Goal: Contribute content: Add original content to the website for others to see

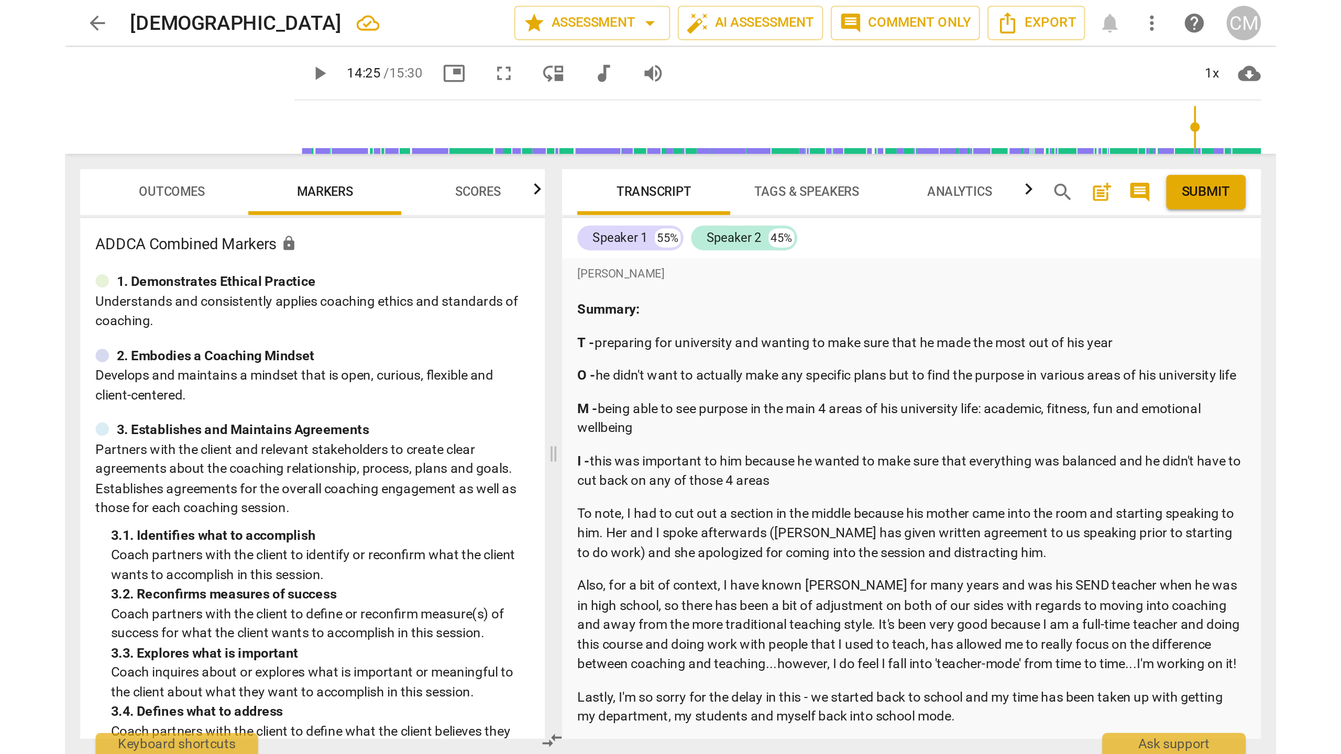
scroll to position [3048, 0]
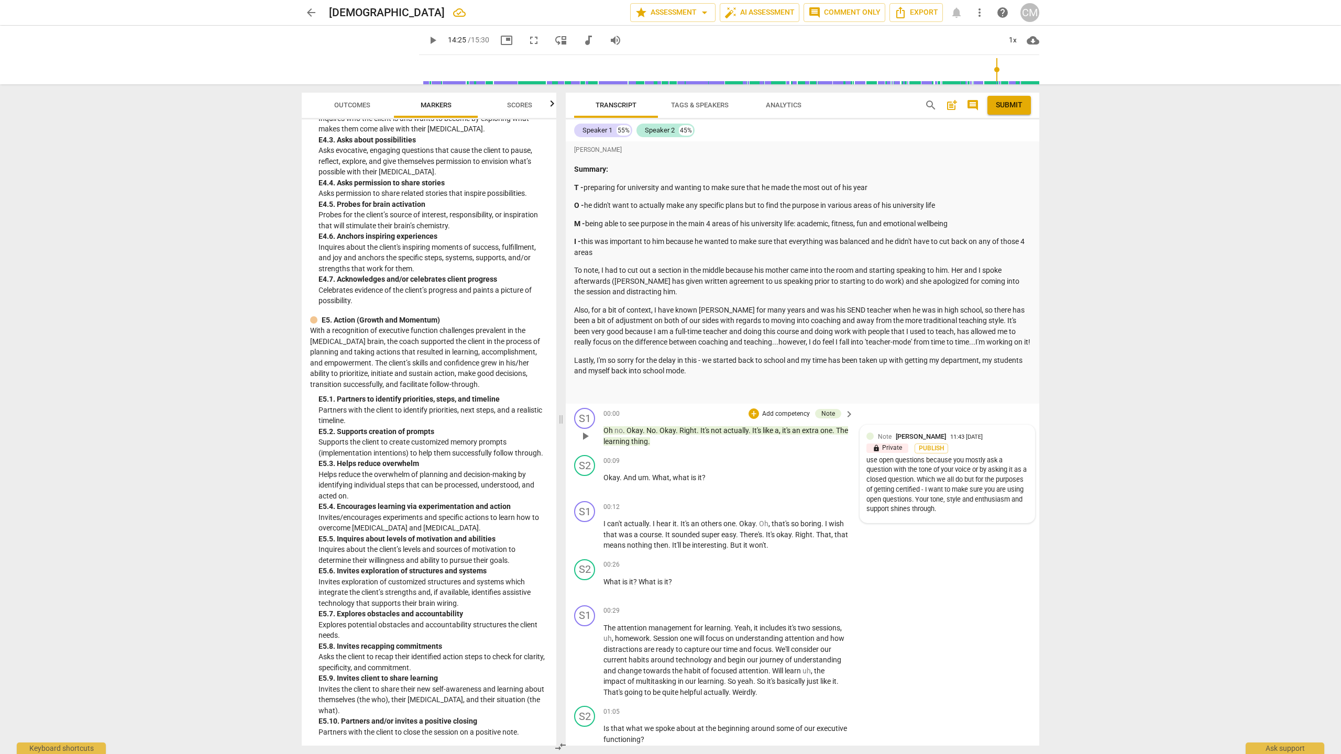
click at [663, 413] on div "Note [PERSON_NAME] 11:43 [DATE]" at bounding box center [953, 436] width 150 height 10
click at [663, 413] on span "more_vert" at bounding box center [1013, 437] width 13 height 13
click at [663, 413] on li "Edit" at bounding box center [1021, 449] width 36 height 20
click at [663, 413] on textarea "use open questions because you mostly ask a question with the tone of your voic…" at bounding box center [939, 498] width 162 height 60
type textarea "Yuse open questions because you mostly ask a question with the tone of your voi…"
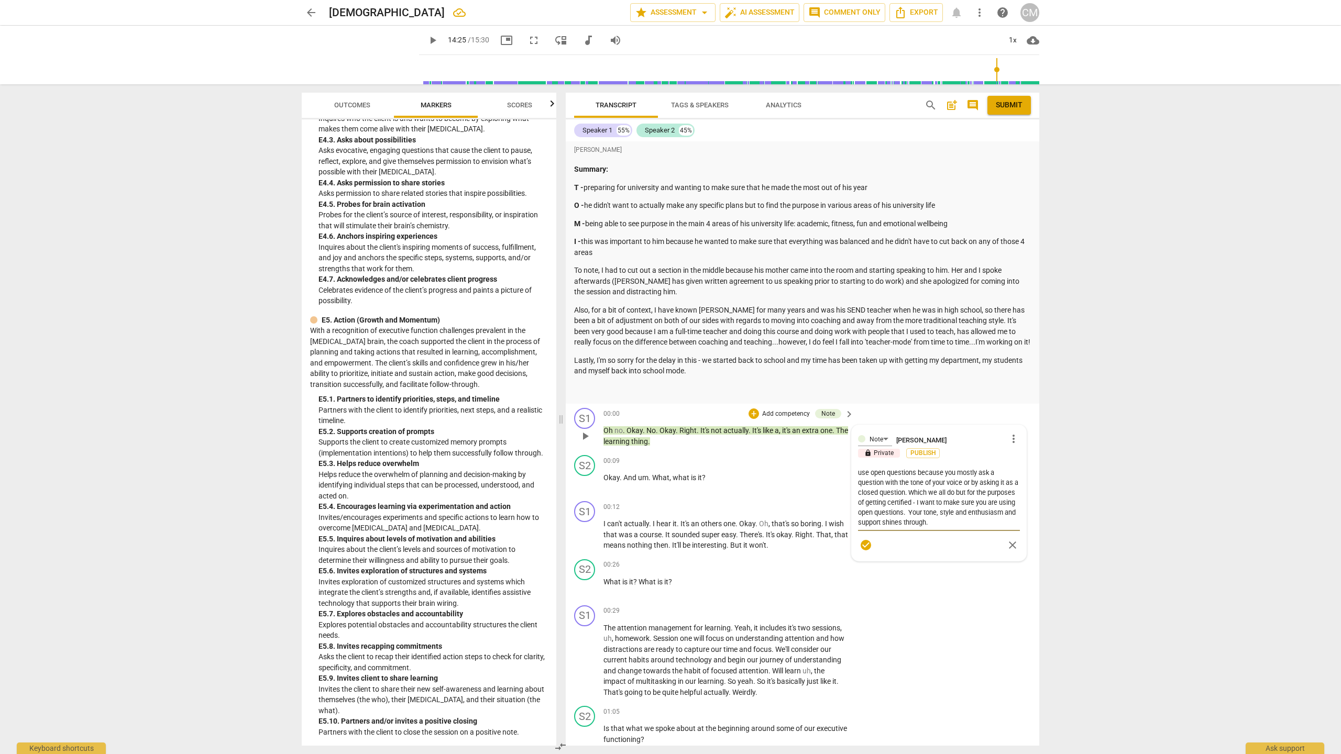
type textarea "Yuse open questions because you mostly ask a question with the tone of your voi…"
type textarea "[PERSON_NAME] open questions because you mostly ask a question with the tone of…"
type textarea "Youuse open questions because you mostly ask a question with the tone of your v…"
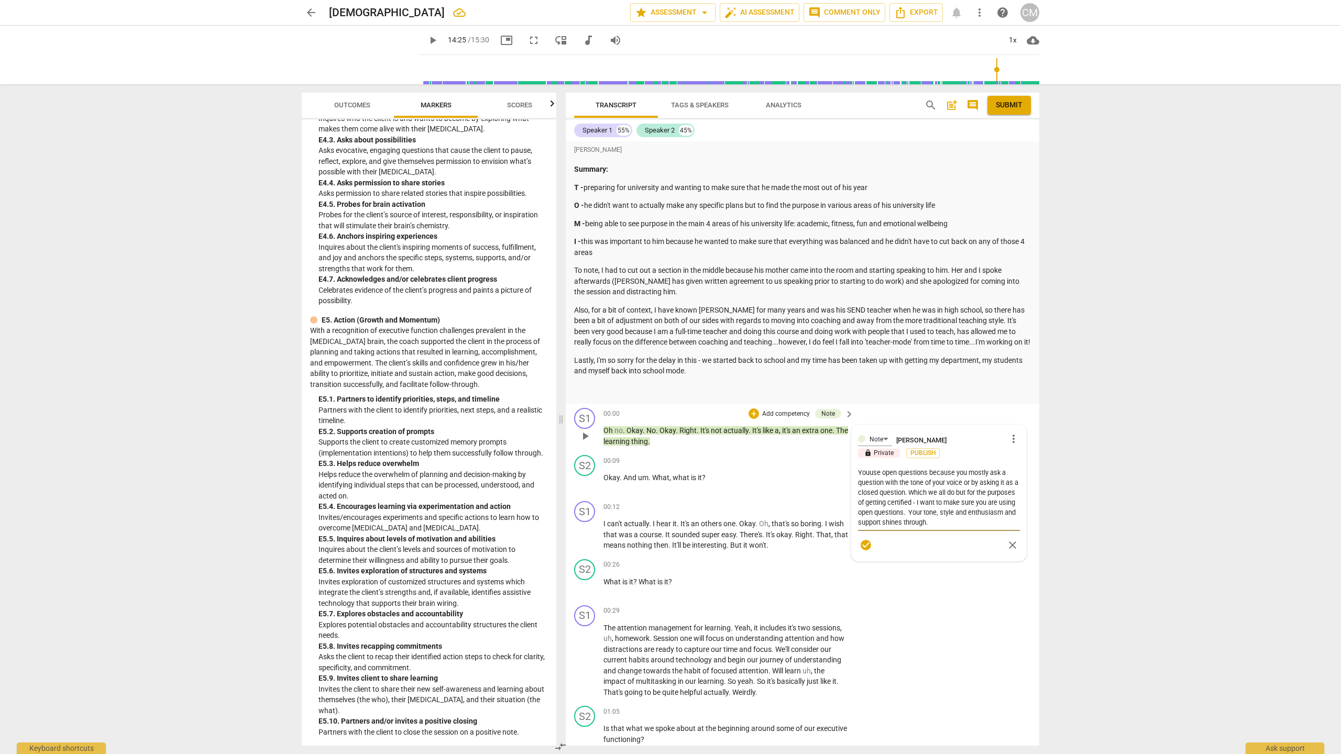
type textarea "You use open questions because you mostly ask a question with the tone of your …"
type textarea "You [PERSON_NAME] open questions because you mostly ask a question with the ton…"
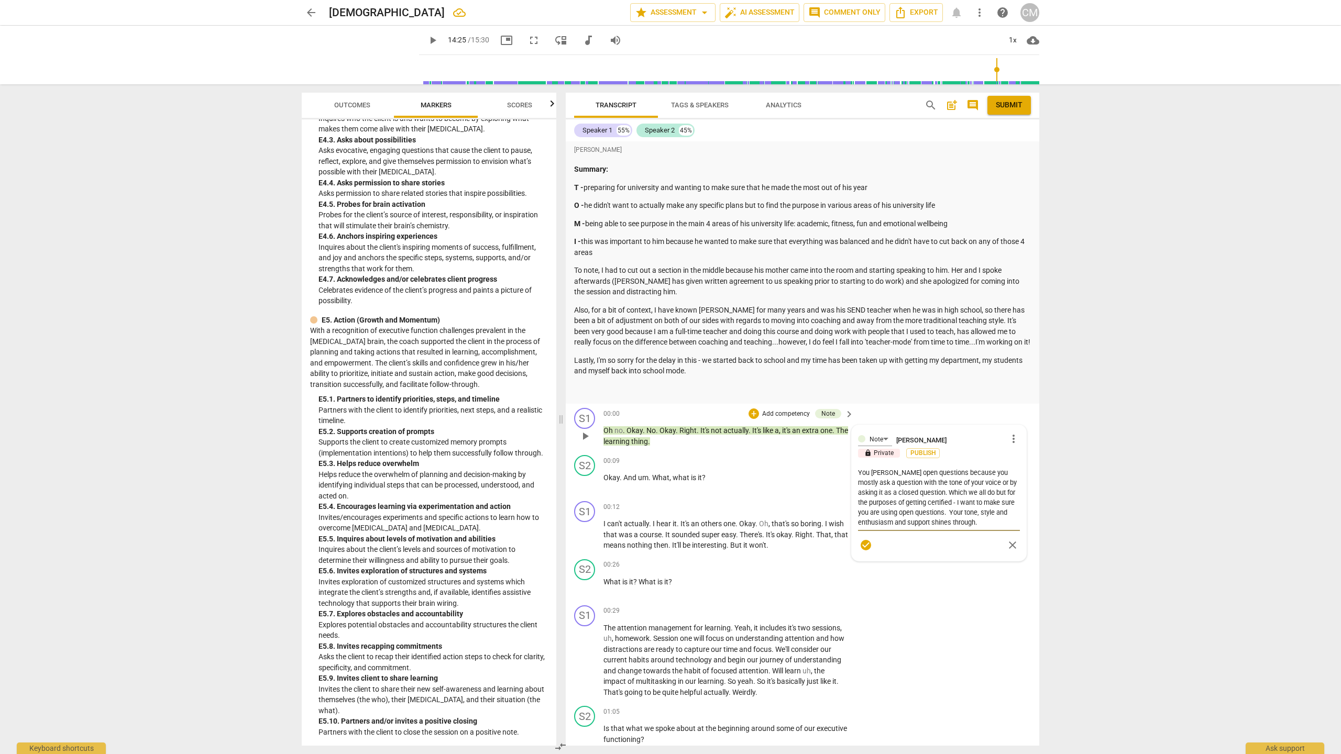
type textarea "You [PERSON_NAME] open questions because you mostly ask a question with the ton…"
type textarea "You havuse open questions because you mostly ask a question with the tone of yo…"
type textarea "You haveuse open questions because you mostly ask a question with the tone of y…"
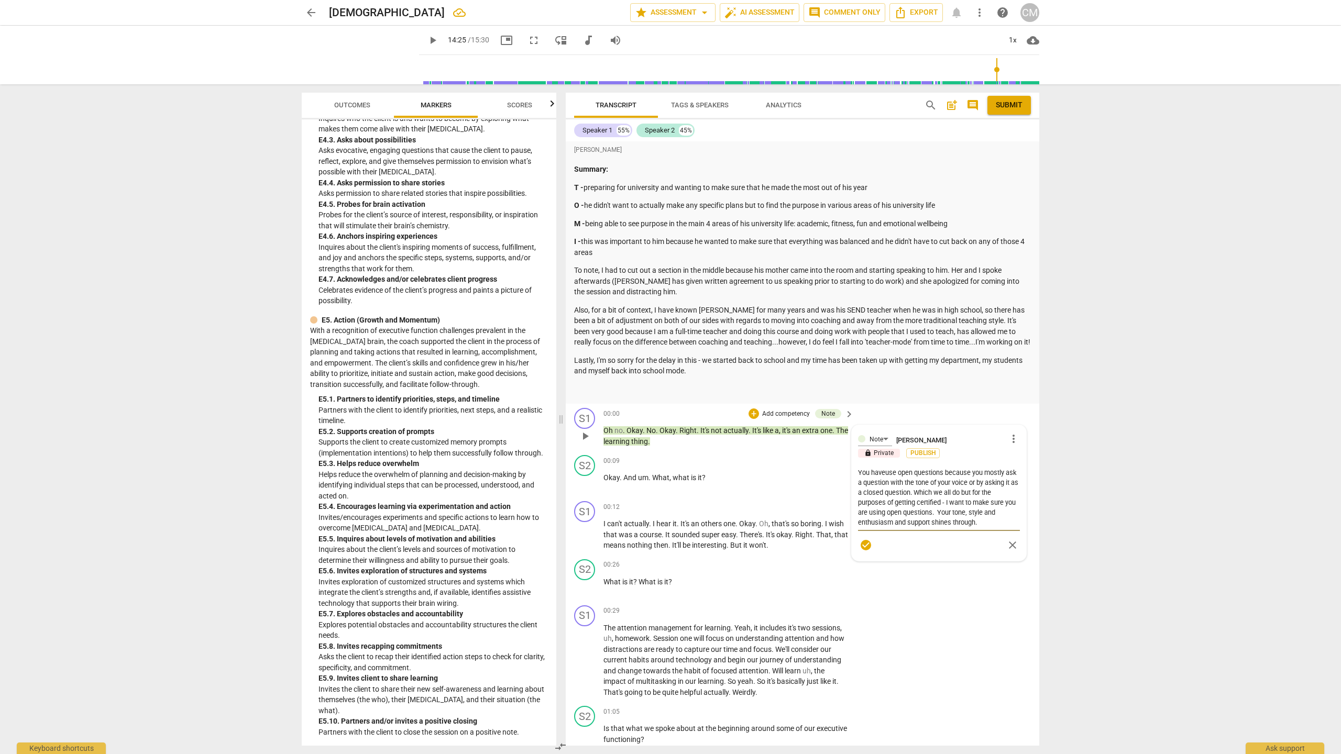
type textarea "You have use open questions because you mostly ask a question with the tone of …"
type textarea "You have [PERSON_NAME] open questions because you mostly ask a question with th…"
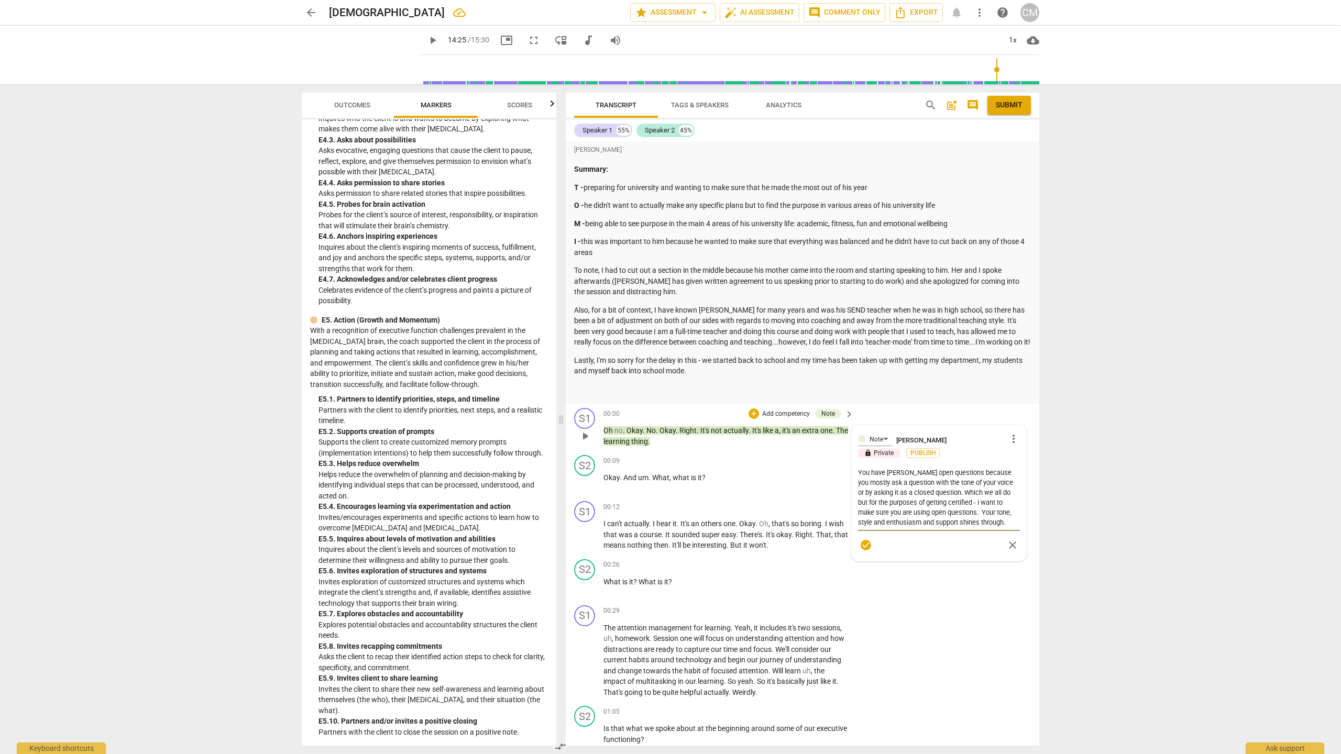
type textarea "You have [PERSON_NAME] open questions because you mostly ask a question with th…"
type textarea "You have greuse open questions because you mostly ask a question with the tone …"
type textarea "You have greause open questions because you mostly ask a question with the tone…"
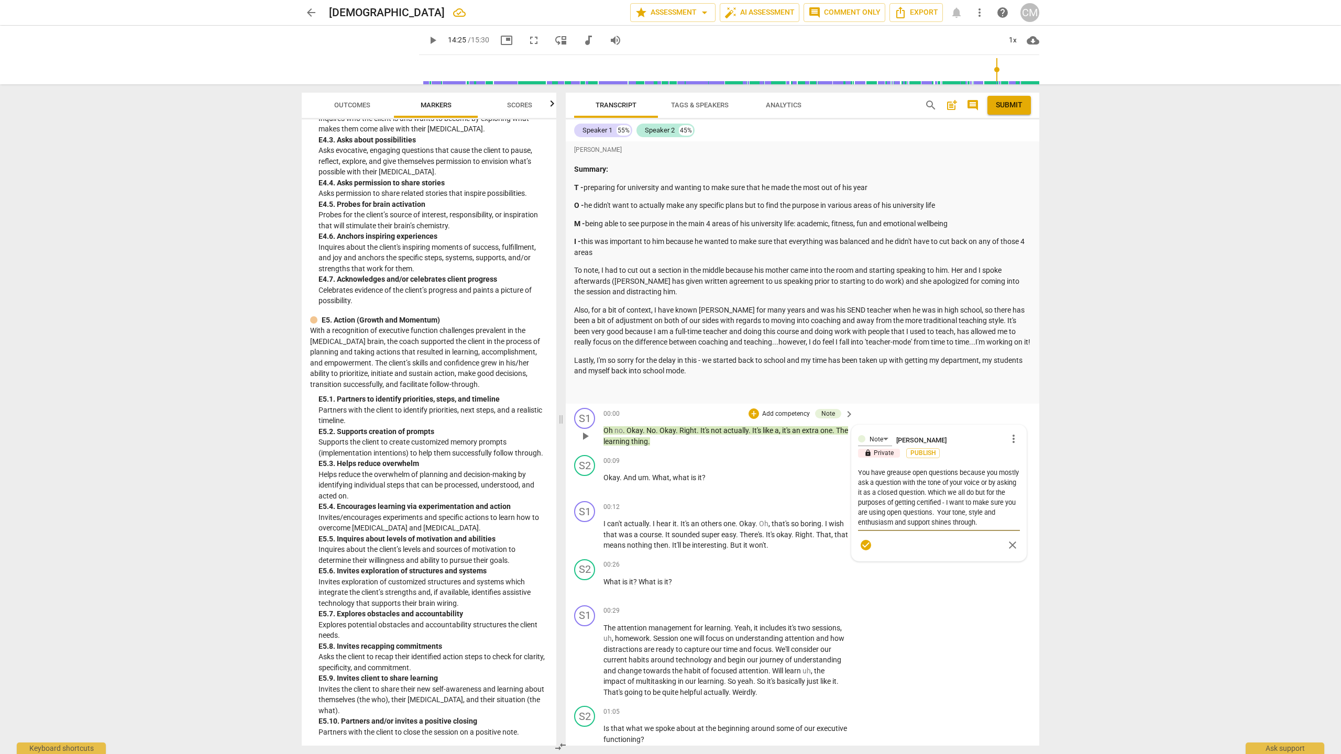
type textarea "You have greatuse open questions because you mostly ask a question with the ton…"
type textarea "You have great use open questions because you mostly ask a question with the to…"
type textarea "You have great ruse open questions because you mostly ask a question with the t…"
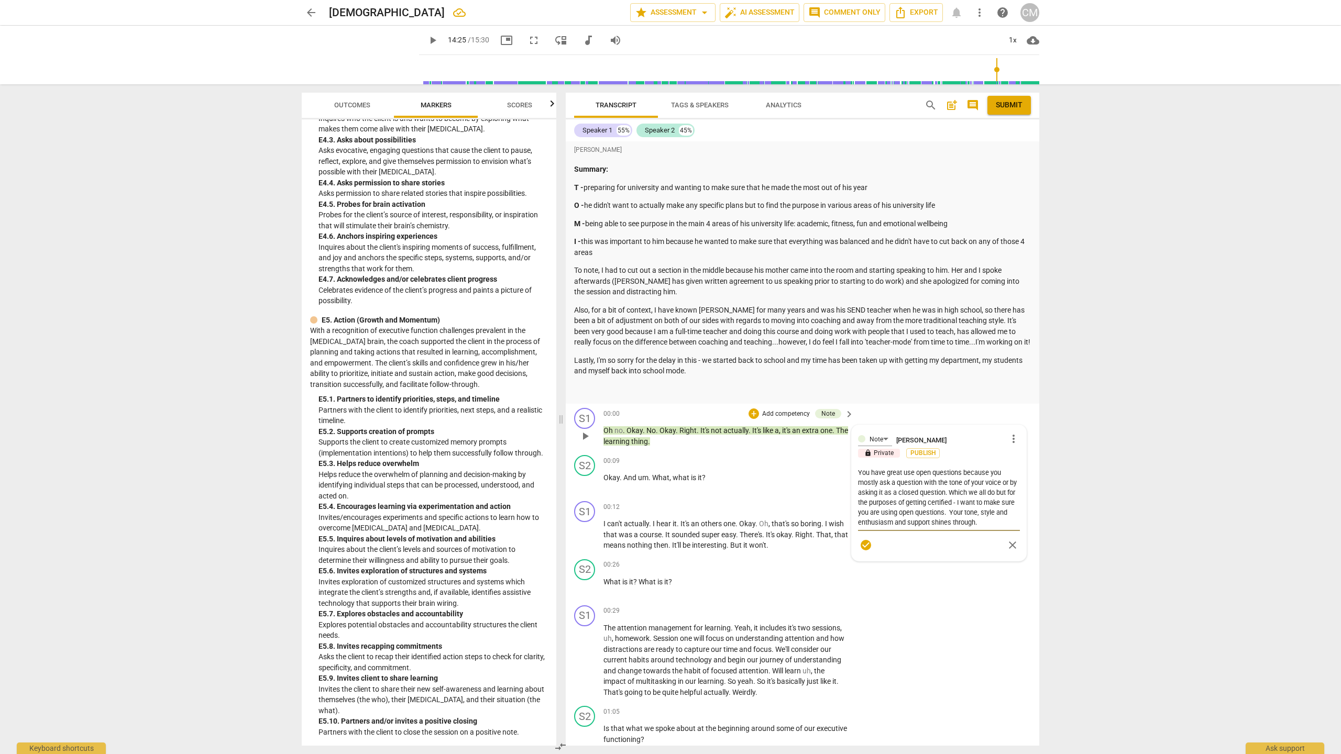
type textarea "You have great ruse open questions because you mostly ask a question with the t…"
type textarea "You have great [PERSON_NAME] open questions because you mostly ask a question w…"
type textarea "You have great rapuse open questions because you mostly ask a question with the…"
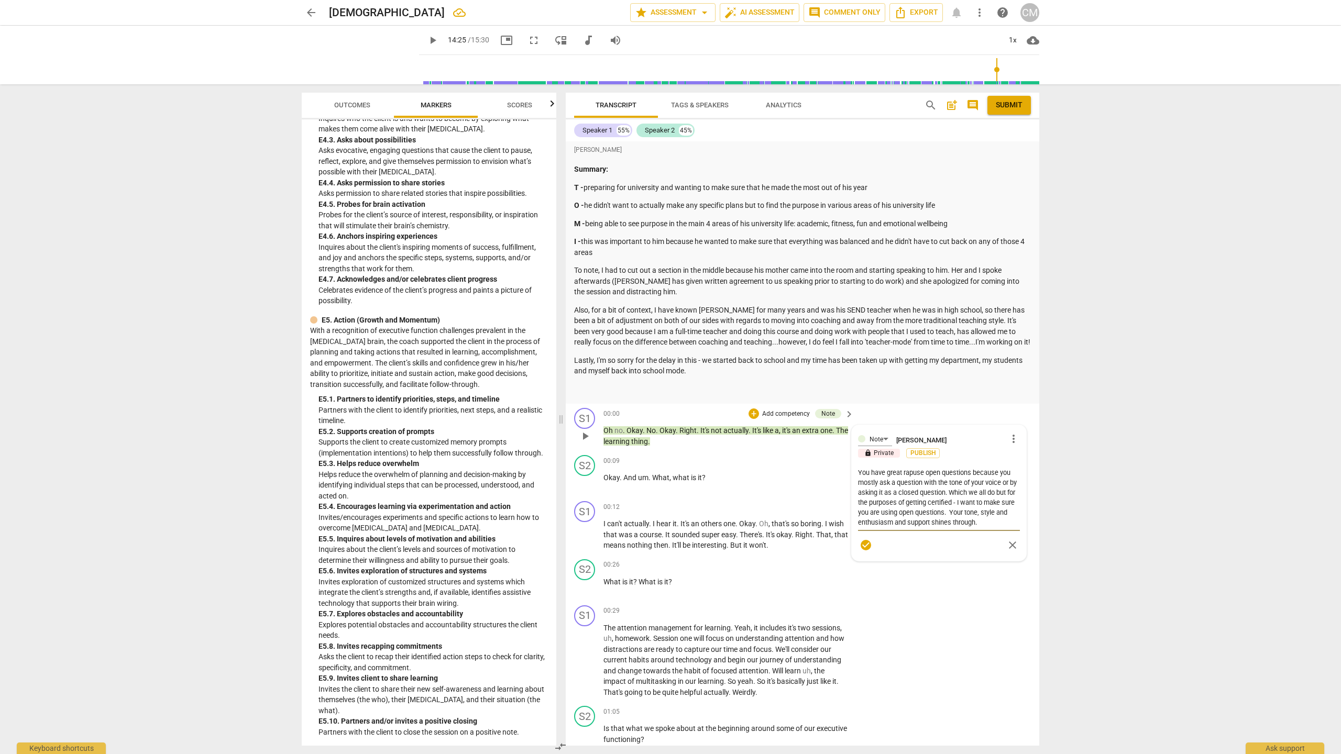
type textarea "You have great rappuse open questions because you mostly ask a question with th…"
type textarea "You have great rappouse open questions because you mostly ask a question with t…"
type textarea "You have great rapporuse open questions because you mostly ask a question with …"
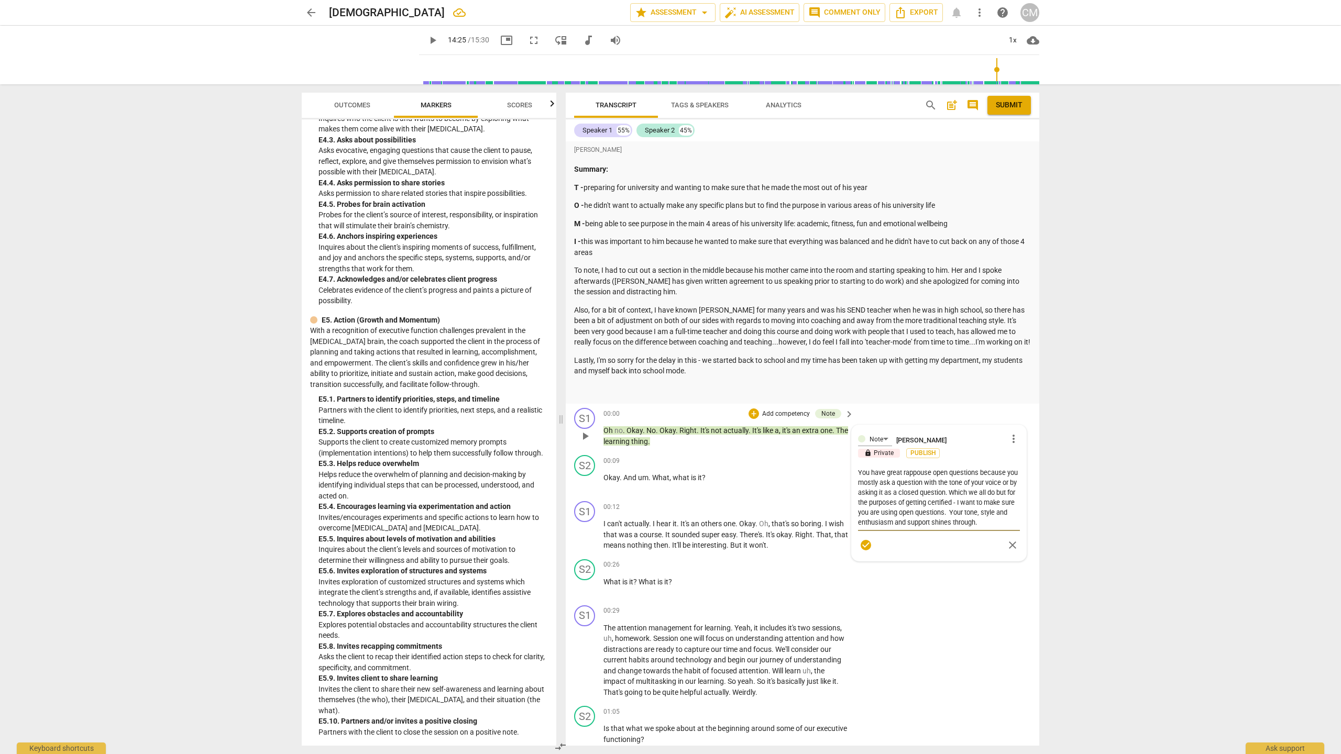
type textarea "You have great rapporuse open questions because you mostly ask a question with …"
type textarea "You have great rapportuse open questions because you mostly ask a question with…"
type textarea "You have great rapport use open questions because you mostly ask a question wit…"
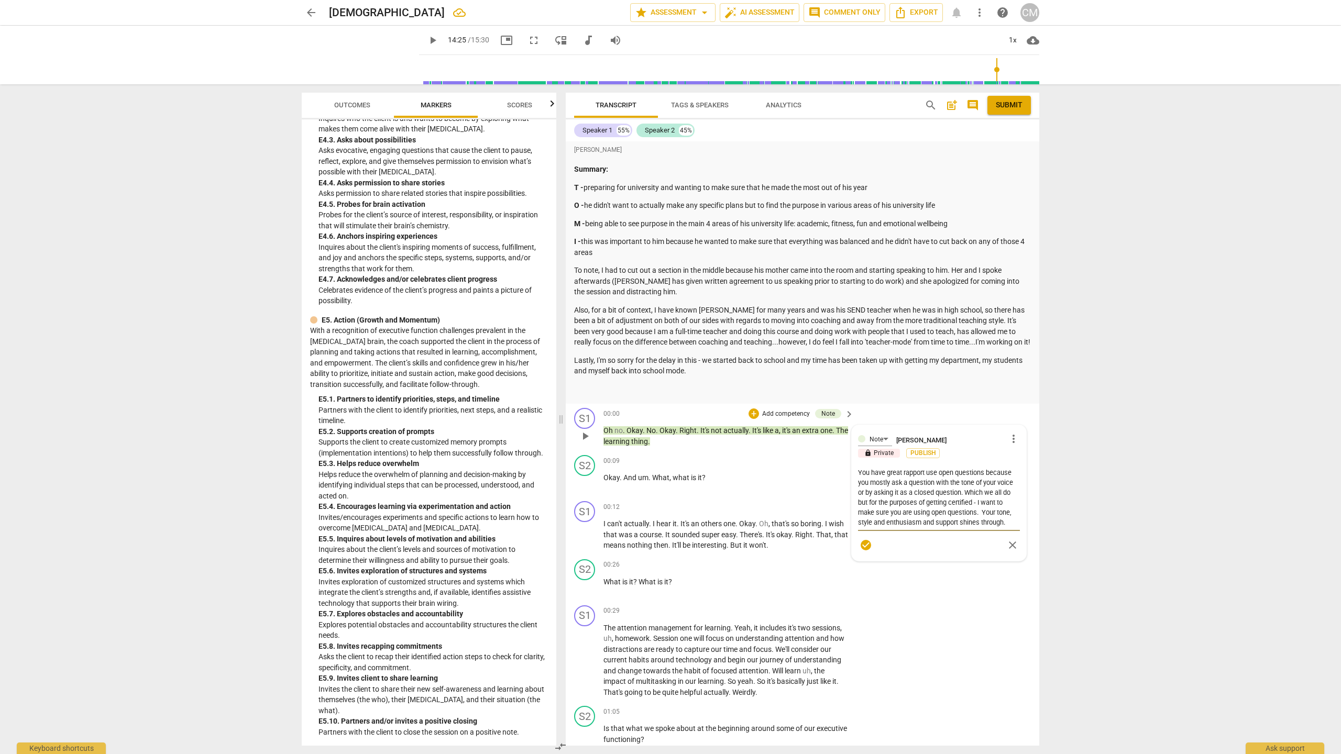
type textarea "You have great rapport wuse open questions because you mostly ask a question wi…"
type textarea "You have great rapport wiuse open questions because you mostly ask a question w…"
type textarea "You have great rapport wituse open questions because you mostly ask a question …"
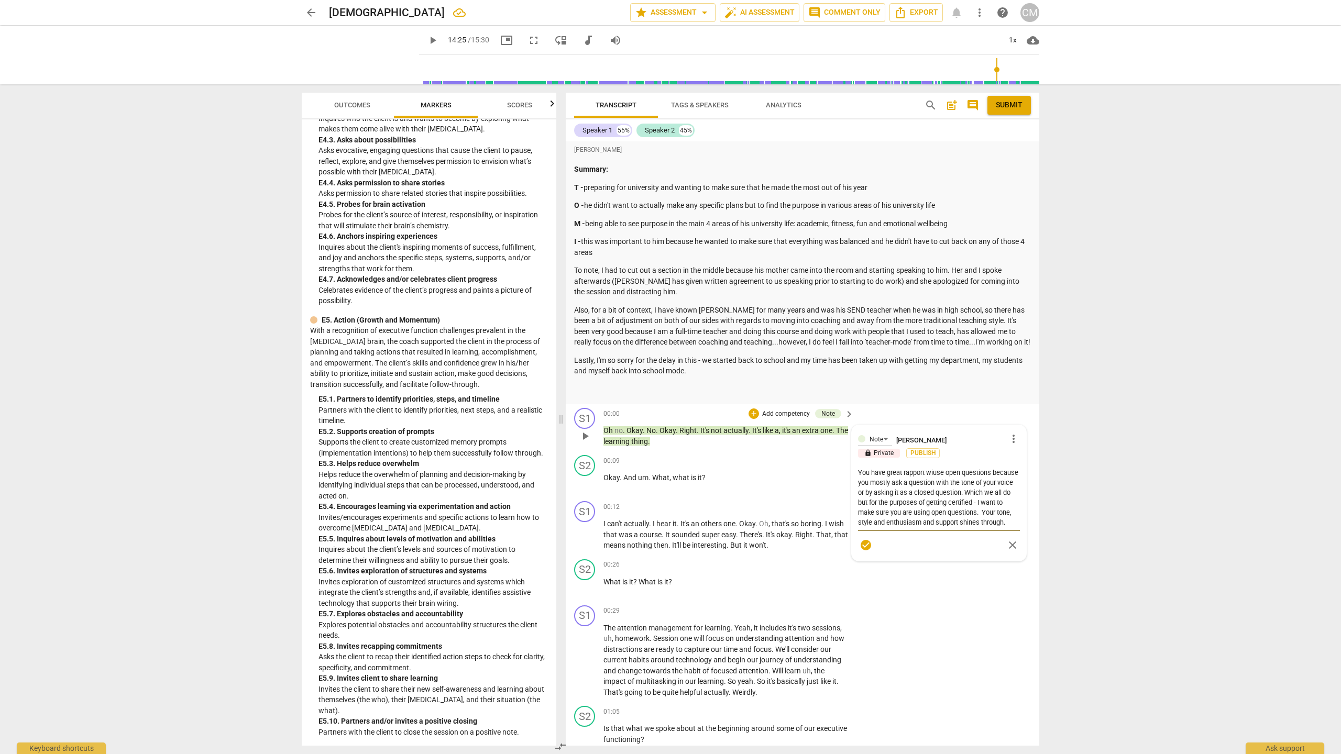
type textarea "You have great rapport wituse open questions because you mostly ask a question …"
type textarea "You have great rapport withuse open questions because you mostly ask a question…"
type textarea "You have great rapport with use open questions because you mostly ask a questio…"
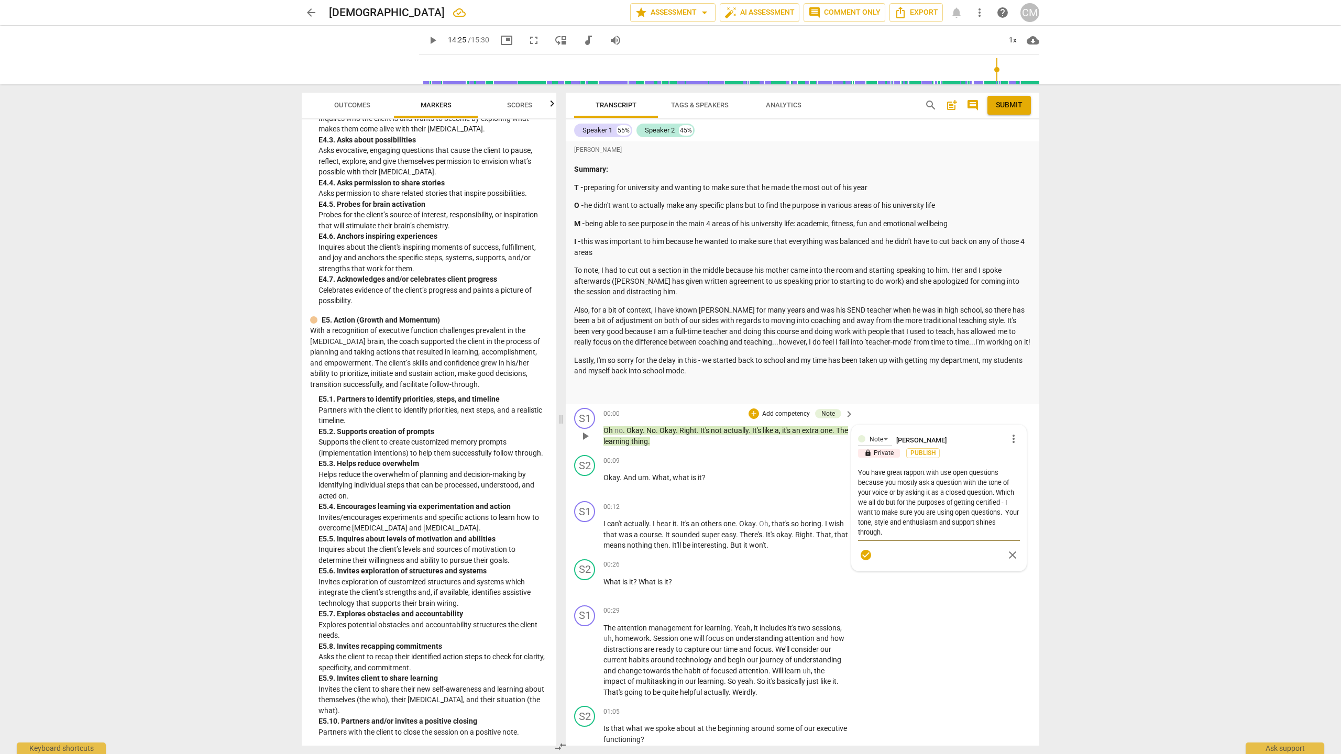
type textarea "You have great rapport with tuse open questions because you mostly ask a questi…"
type textarea "You have great rapport with thuse open questions because you mostly ask a quest…"
type textarea "You have great rapport with theuse open questions because you mostly ask a ques…"
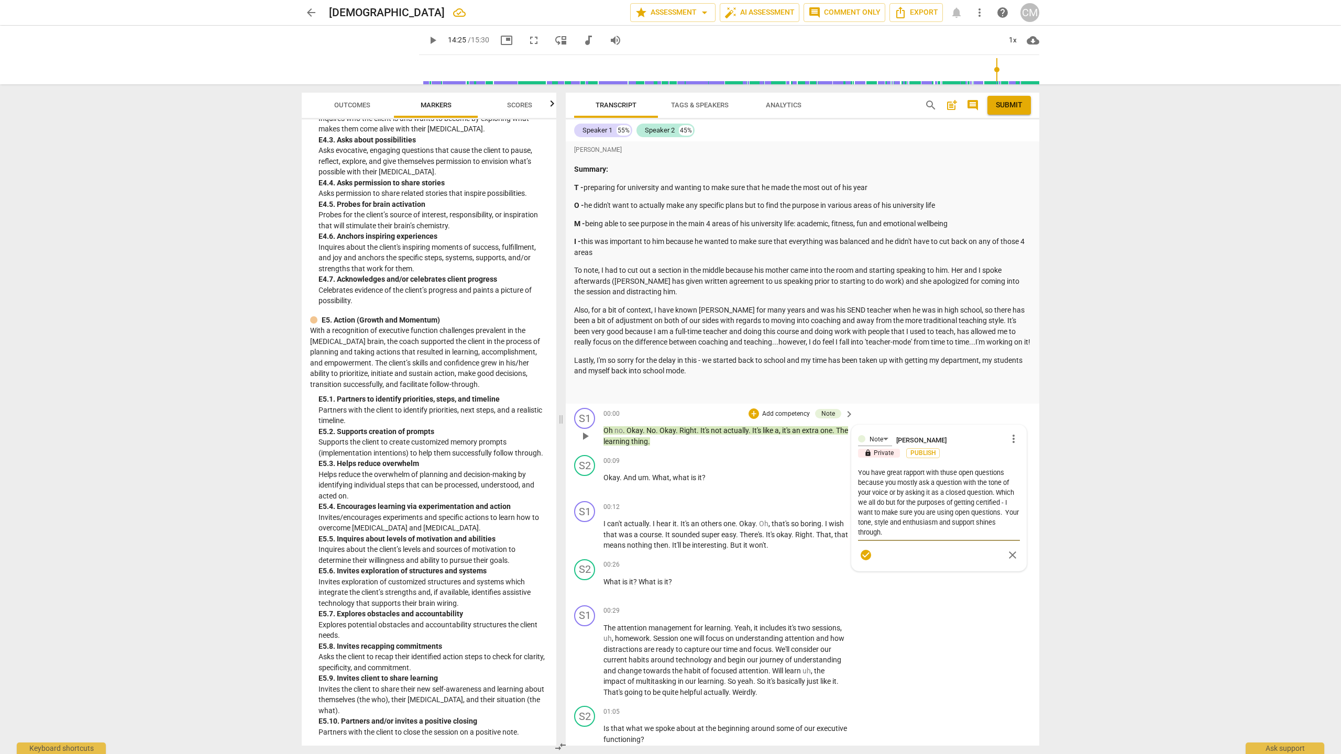
type textarea "You have great rapport with theuse open questions because you mostly ask a ques…"
type textarea "You have great rapport with the use open questions because you mostly ask a que…"
type textarea "You have great rapport with the cuse open questions because you mostly ask a qu…"
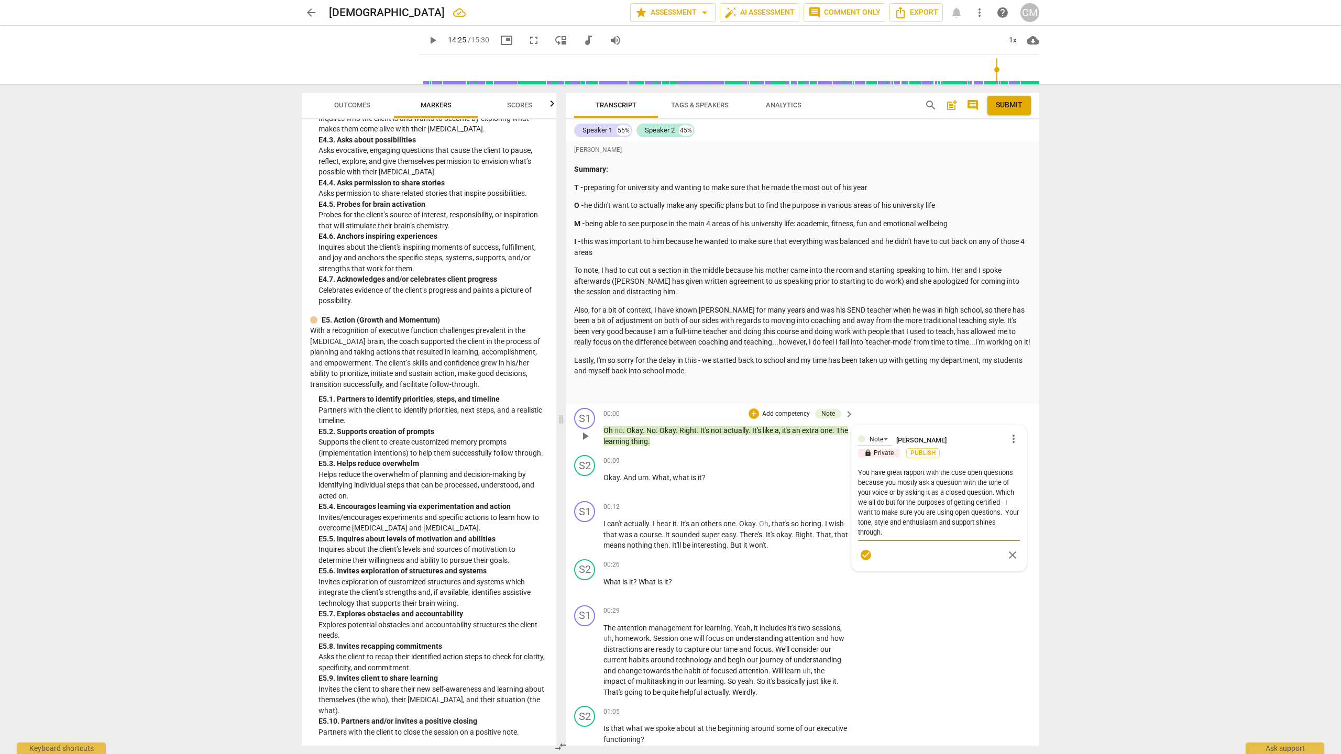
type textarea "You have great rapport with the cluse open questions because you mostly ask a q…"
type textarea "You have great rapport with the cliuse open questions because you mostly ask a …"
type textarea "You have great rapport with the clieuse open questions because you mostly ask a…"
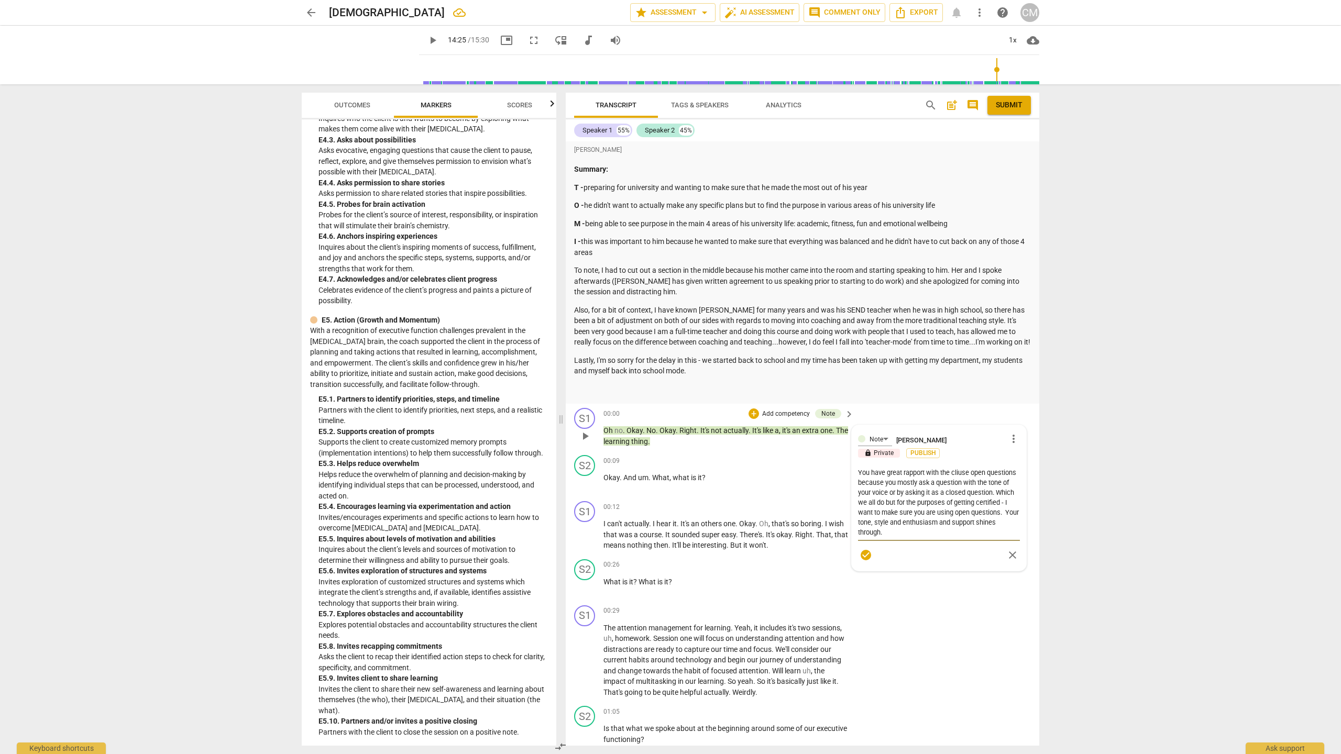
type textarea "You have great rapport with the clieuse open questions because you mostly ask a…"
type textarea "You have great rapport with the clietuse open questions because you mostly ask …"
type textarea "You have great rapport with the clietnuse open questions because you mostly ask…"
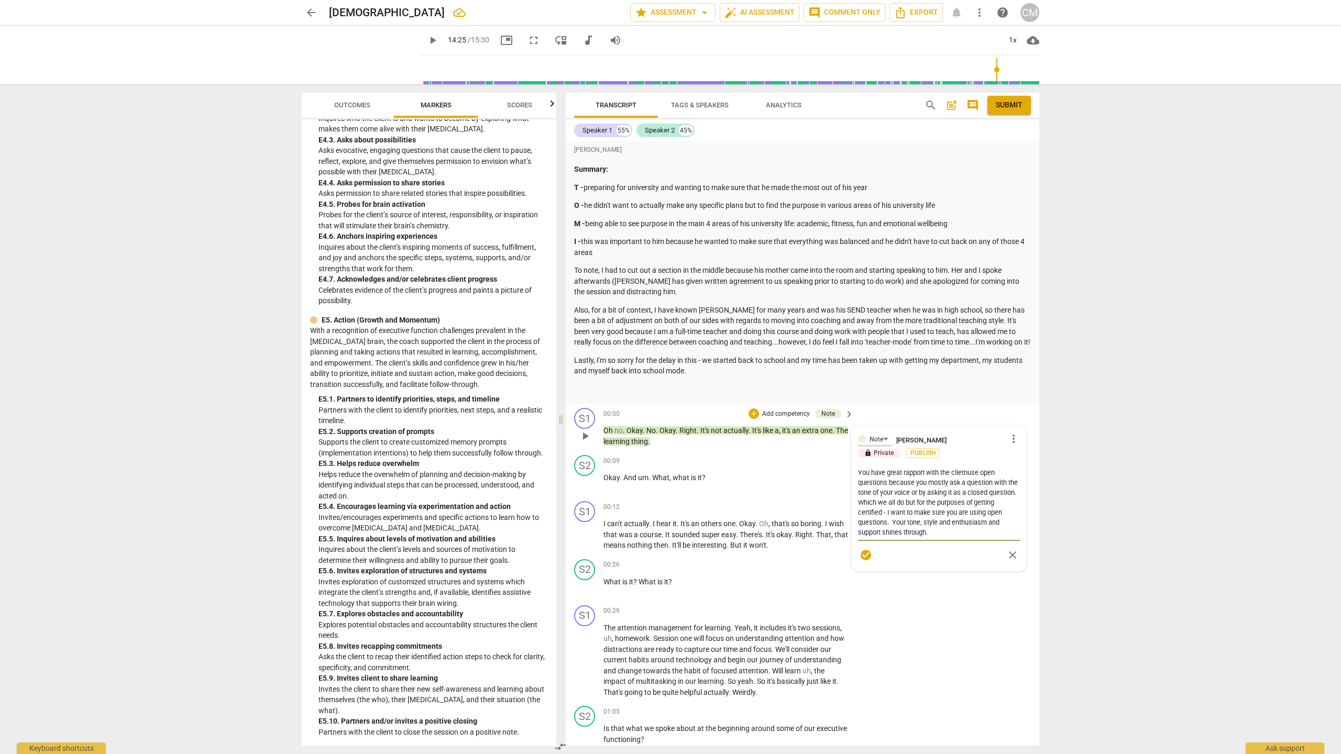
type textarea "You have great rapport with the clietuse open questions because you mostly ask …"
type textarea "You have great rapport with the clietnuse open questions because you mostly ask…"
type textarea "You have great rapport with the clietntuse open questions because you mostly as…"
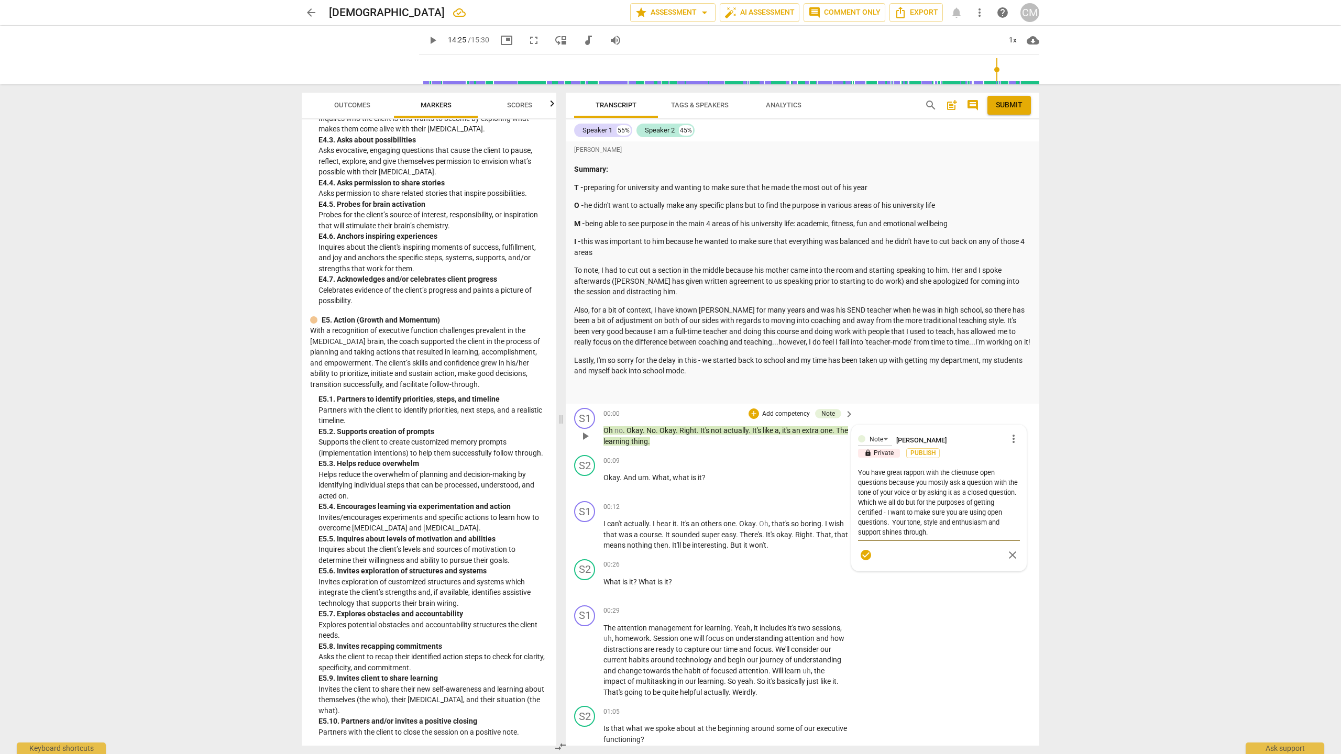
type textarea "You have great rapport with the clietntuse open questions because you mostly as…"
type textarea "You have great rapport with the clietnt,use open questions because you mostly a…"
type textarea "You have great rapport with the clietnt, use open questions because you mostly …"
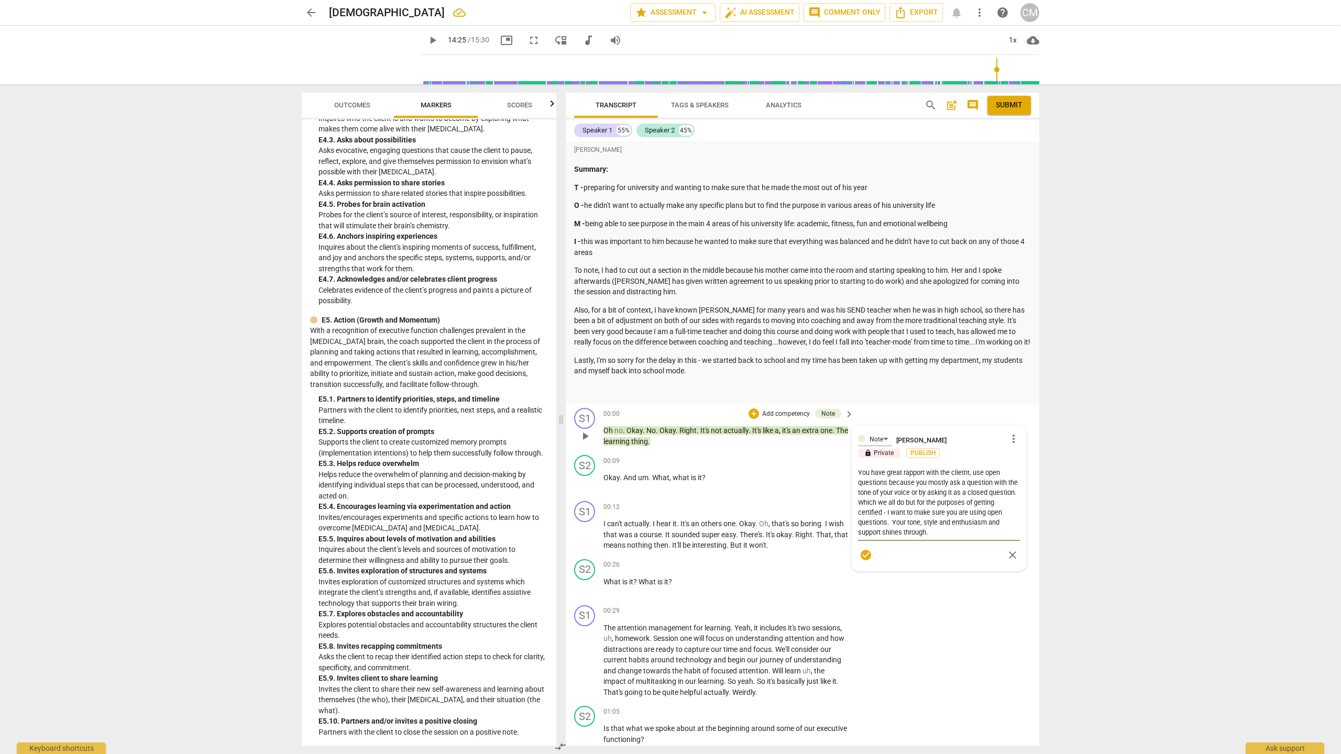
type textarea "You have great rapport with the clietnt, yuse open questions because you mostly…"
type textarea "You have great rapport with the clietnt, [PERSON_NAME] open questions because y…"
type textarea "You have great rapport with the clietnt, youuse open questions because you most…"
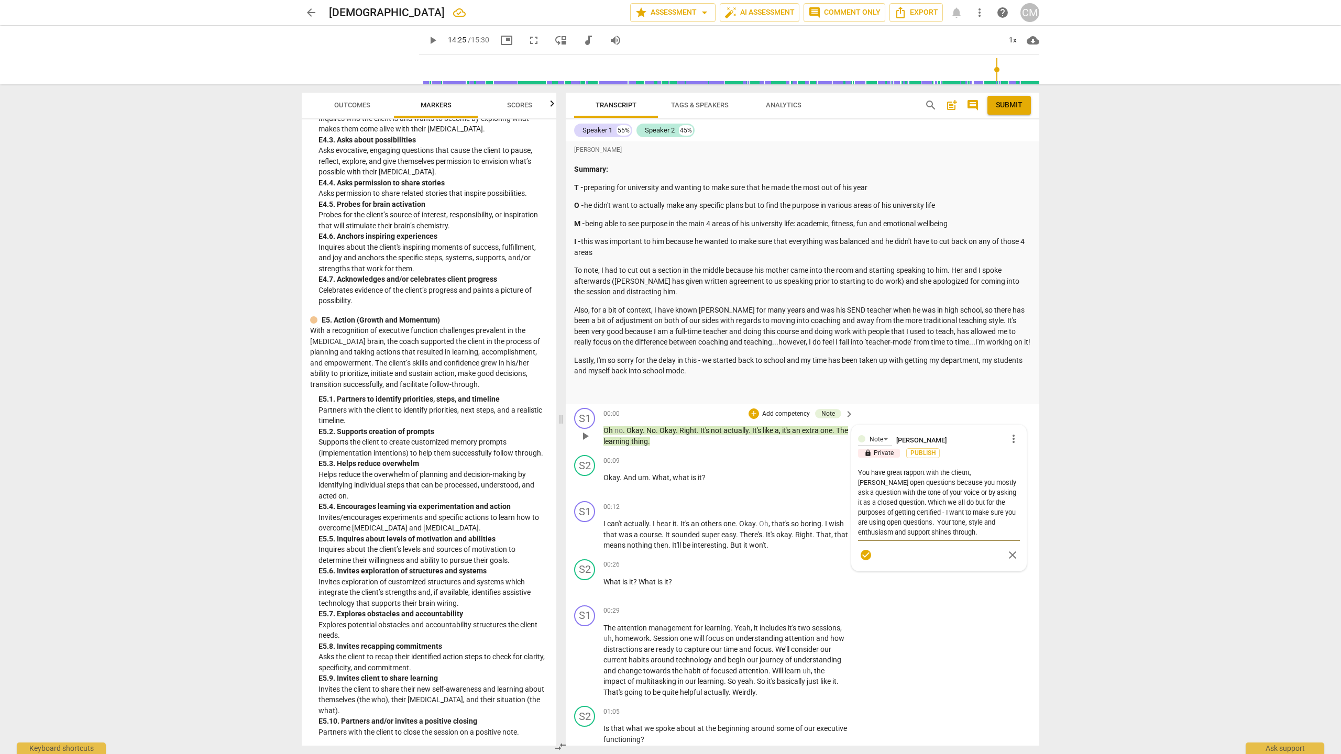
type textarea "You have great rapport with the clietnt, youuse open questions because you most…"
type textarea "You have great rapport with the clietnt, you use open questions because you mos…"
type textarea "You have great rapport with the clietnt, youuse open questions because you most…"
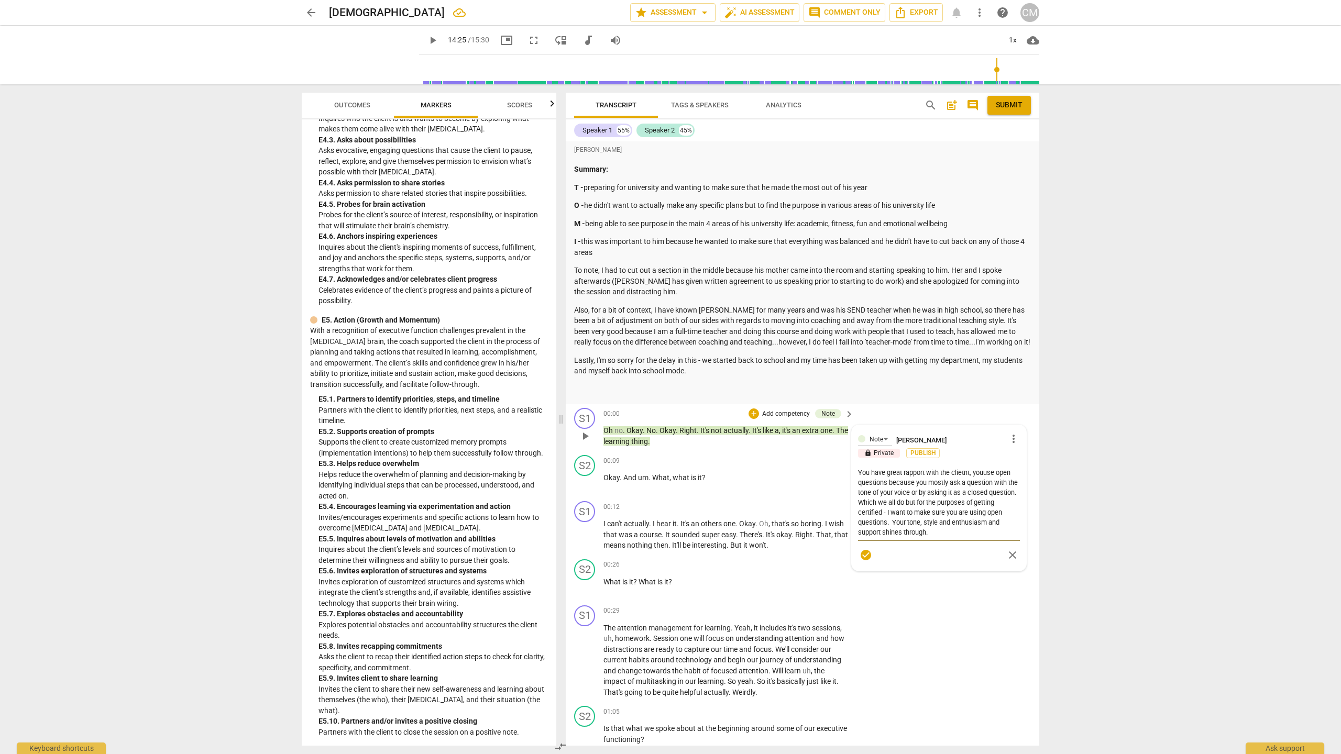
type textarea "You have great rapport with the clietnt, [PERSON_NAME] open questions because y…"
type textarea "You have great rapport with the clietnt, yuse open questions because you mostly…"
type textarea "You have great rapport with the clietnt, use open questions because you mostly …"
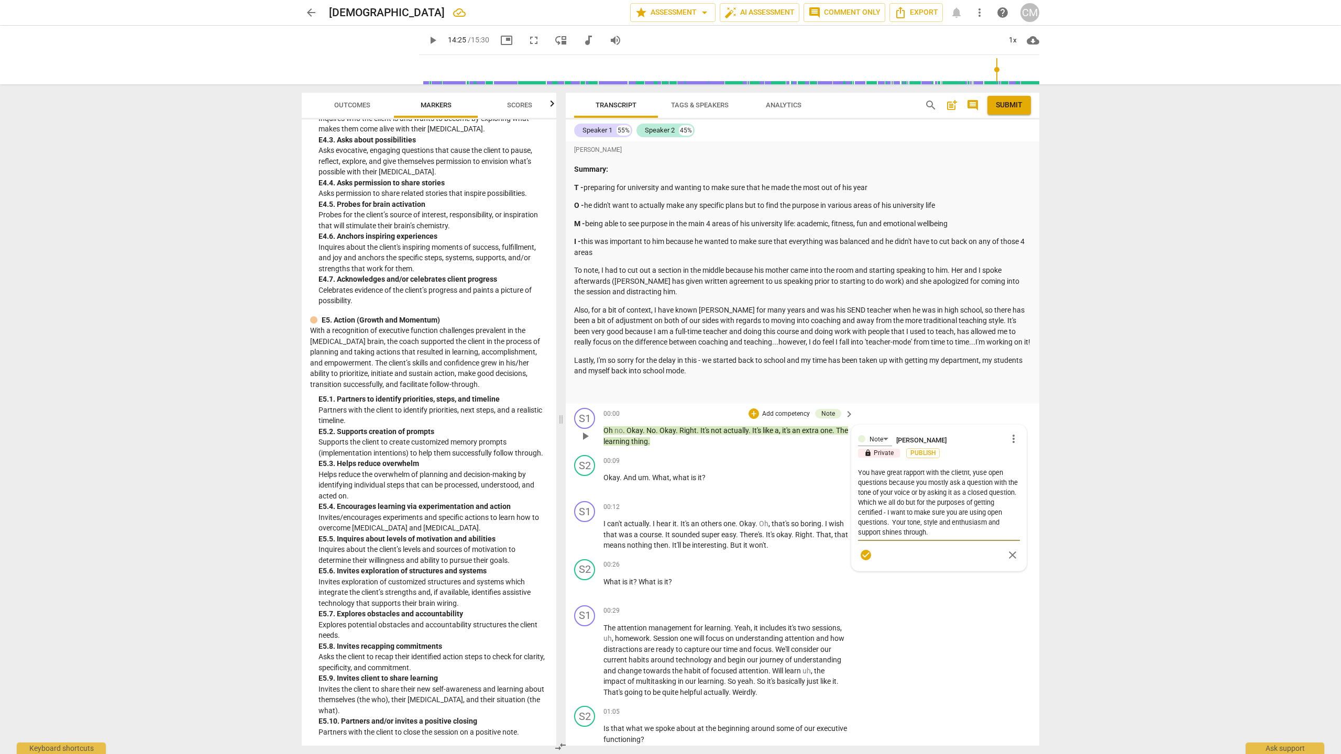
type textarea "You have great rapport with the clietnt, use open questions because you mostly …"
type textarea "You have great rapport with the clietnt,use open questions because you mostly a…"
type textarea "You have great rapport with the clietntuse open questions because you mostly as…"
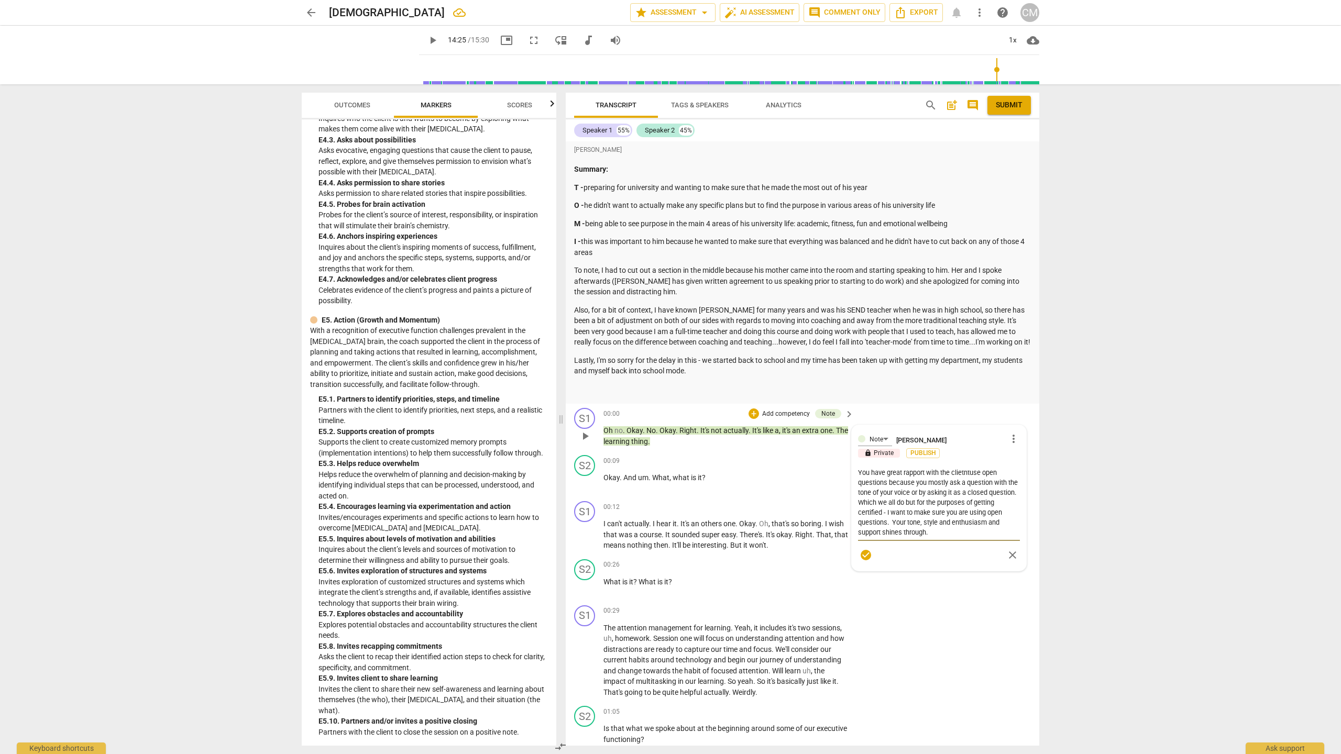
type textarea "You have great rapport with the clietnuse open questions because you mostly ask…"
type textarea "You have great rapport with the clietuse open questions because you mostly ask …"
type textarea "You have great rapport with the clieuse open questions because you mostly ask a…"
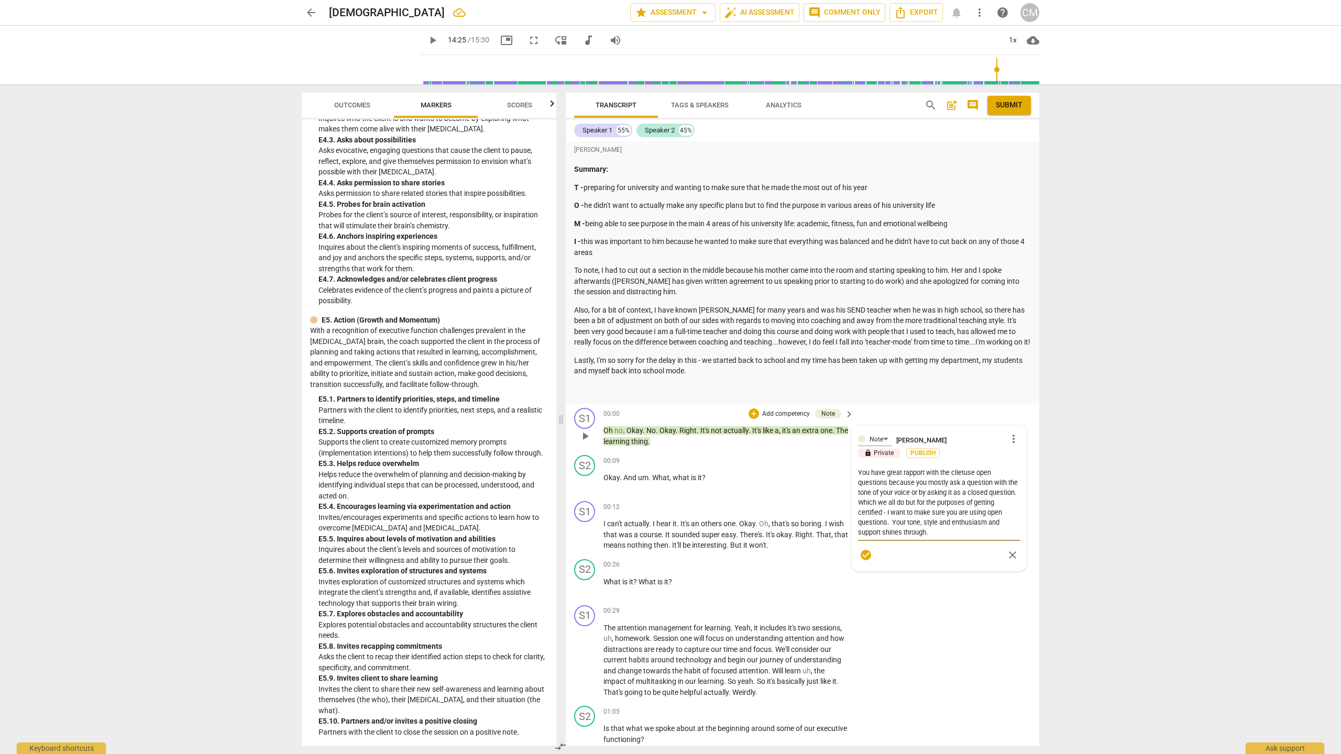
type textarea "You have great rapport with the clieuse open questions because you mostly ask a…"
type textarea "You have great rapport with the clienuse open questions because you mostly ask …"
type textarea "You have great rapport with the clientuse open questions because you mostly ask…"
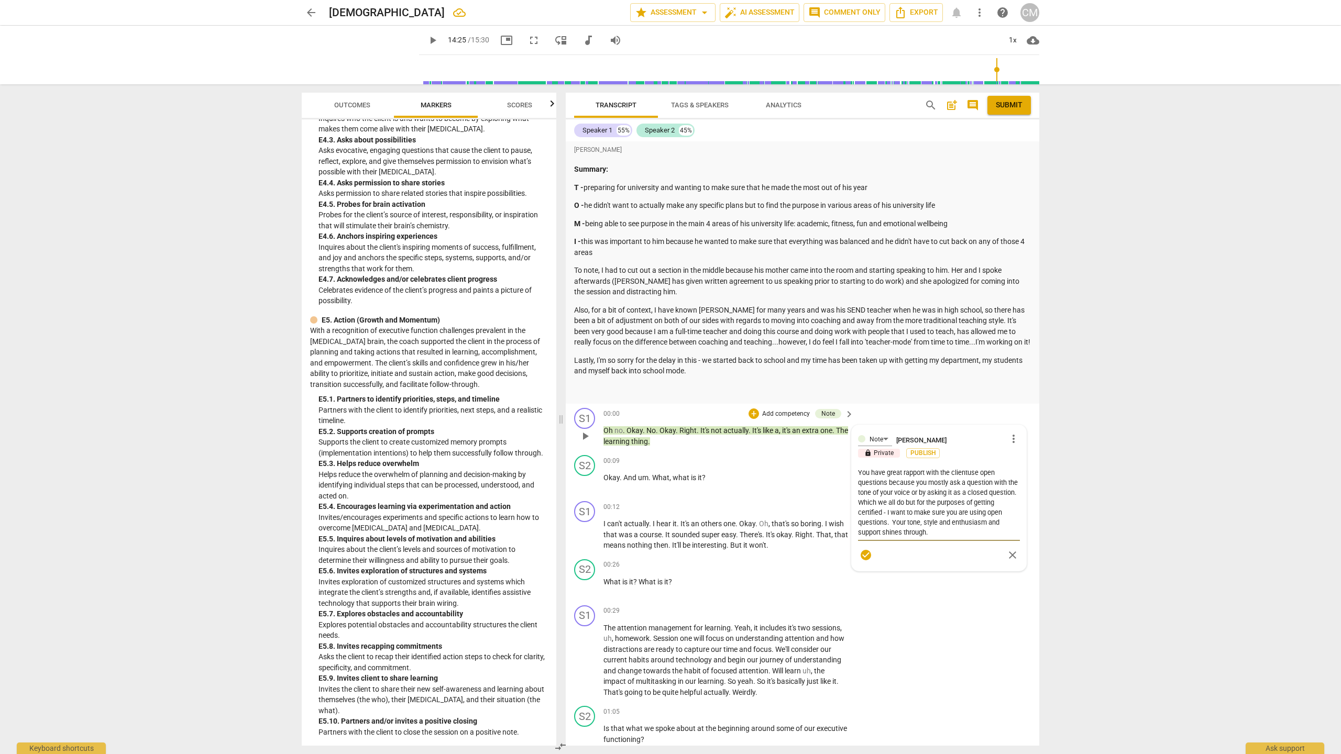
type textarea "You have great rapport with the client use open questions because you mostly as…"
type textarea "You have great rapport with the client ,use open questions because you mostly a…"
type textarea "You have great rapport with the client , use open questions because you mostly …"
type textarea "You have great rapport with the client , yuse open questions because you mostly…"
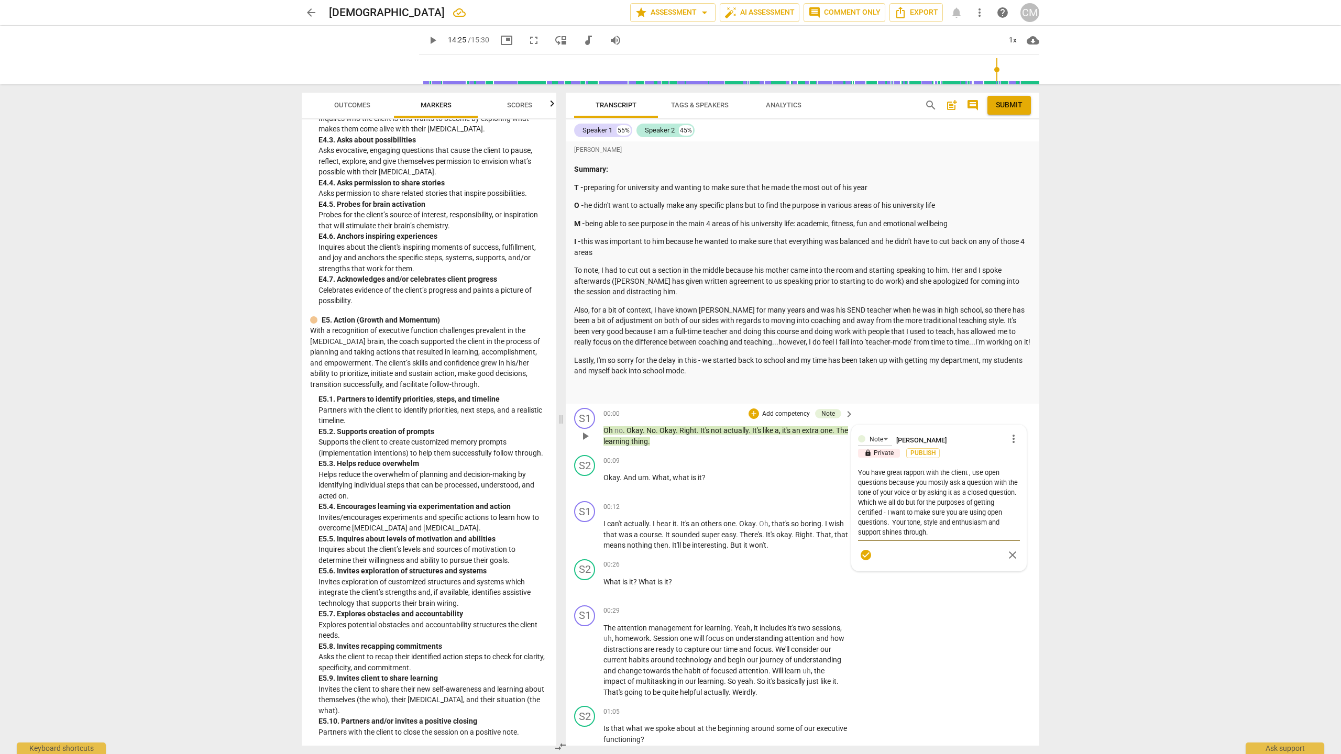
type textarea "You have great rapport with the client , yuse open questions because you mostly…"
type textarea "You have great rapport with the client , [PERSON_NAME] open questions because y…"
type textarea "You have great rapport with the client , youuse open questions because you most…"
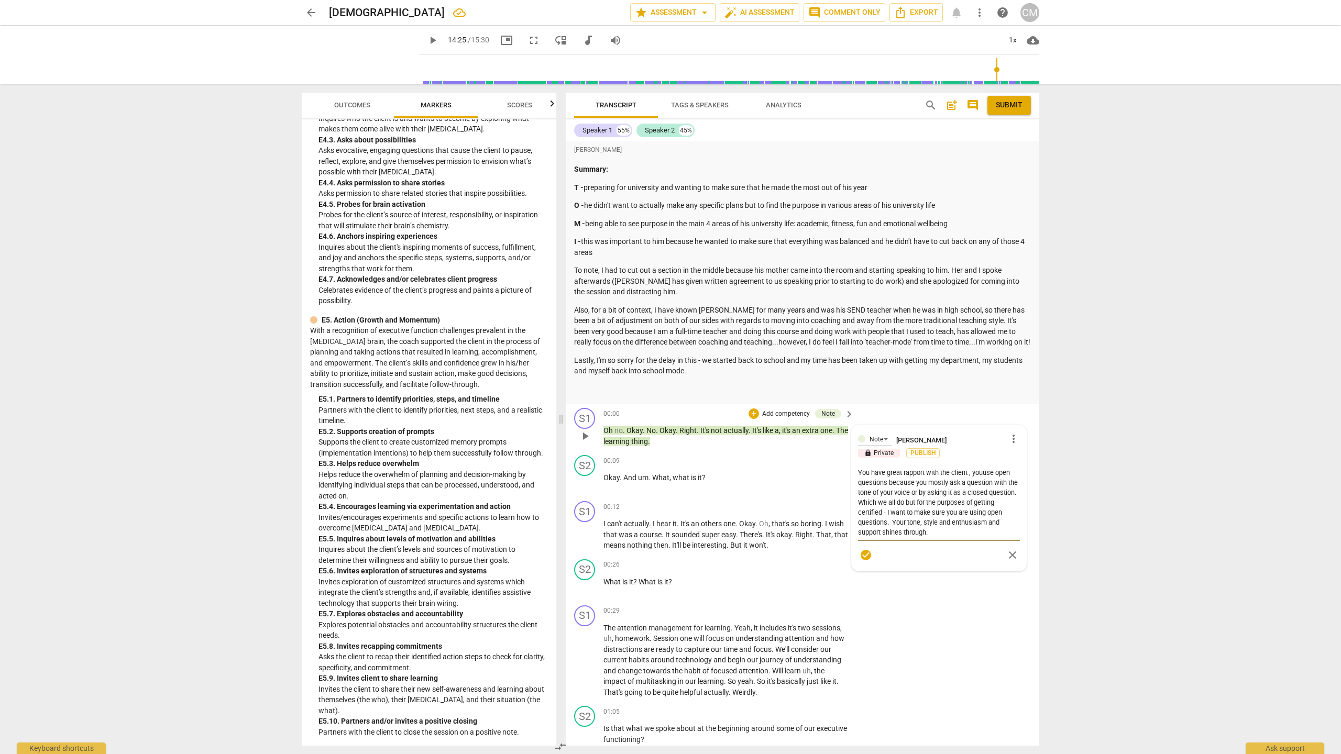
type textarea "You have great rapport with the client , you use open questions because you mos…"
type textarea "You have great rapport with the client , you [PERSON_NAME] open questions becau…"
type textarea "You have great rapport with the client , you ususe open questions because you m…"
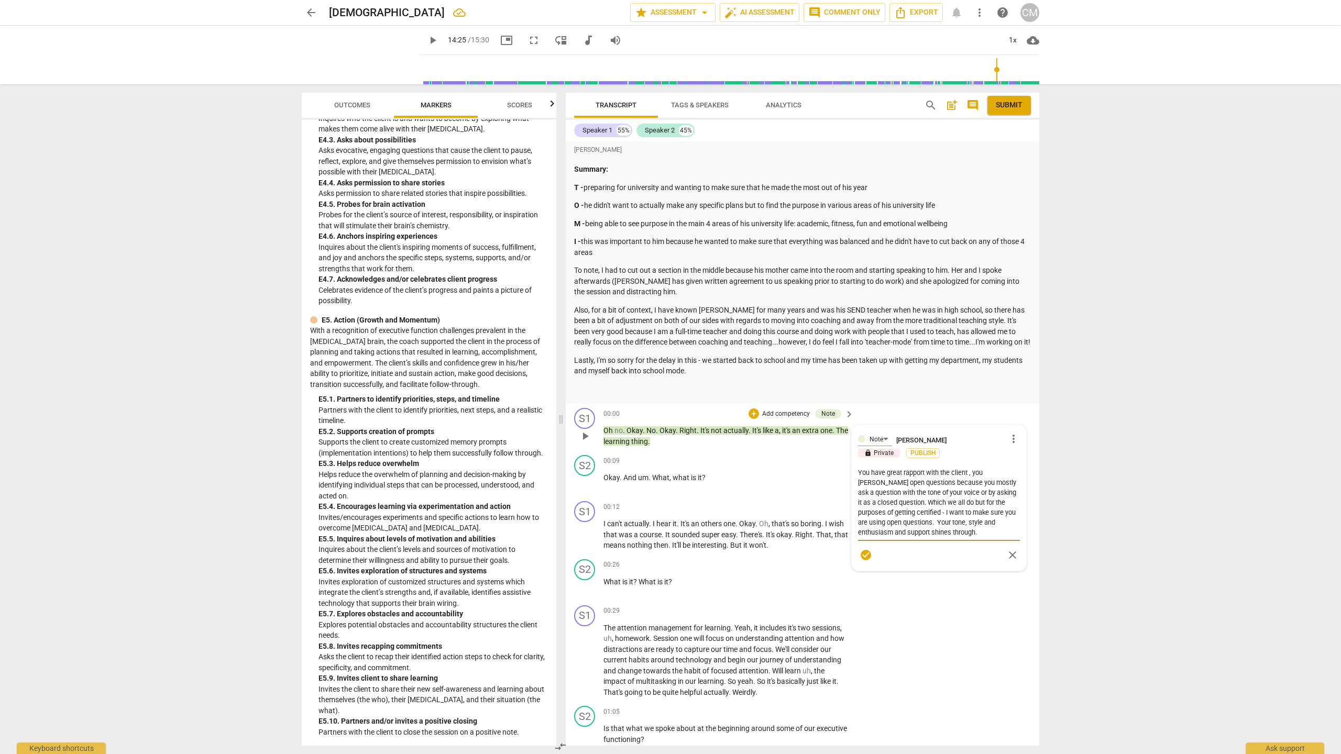
type textarea "You have great rapport with the client , you ususe open questions because you m…"
type textarea "You have great rapport with the client , you useuse open questions because you …"
type textarea "You have great rapport with the client , you use use open questions because you…"
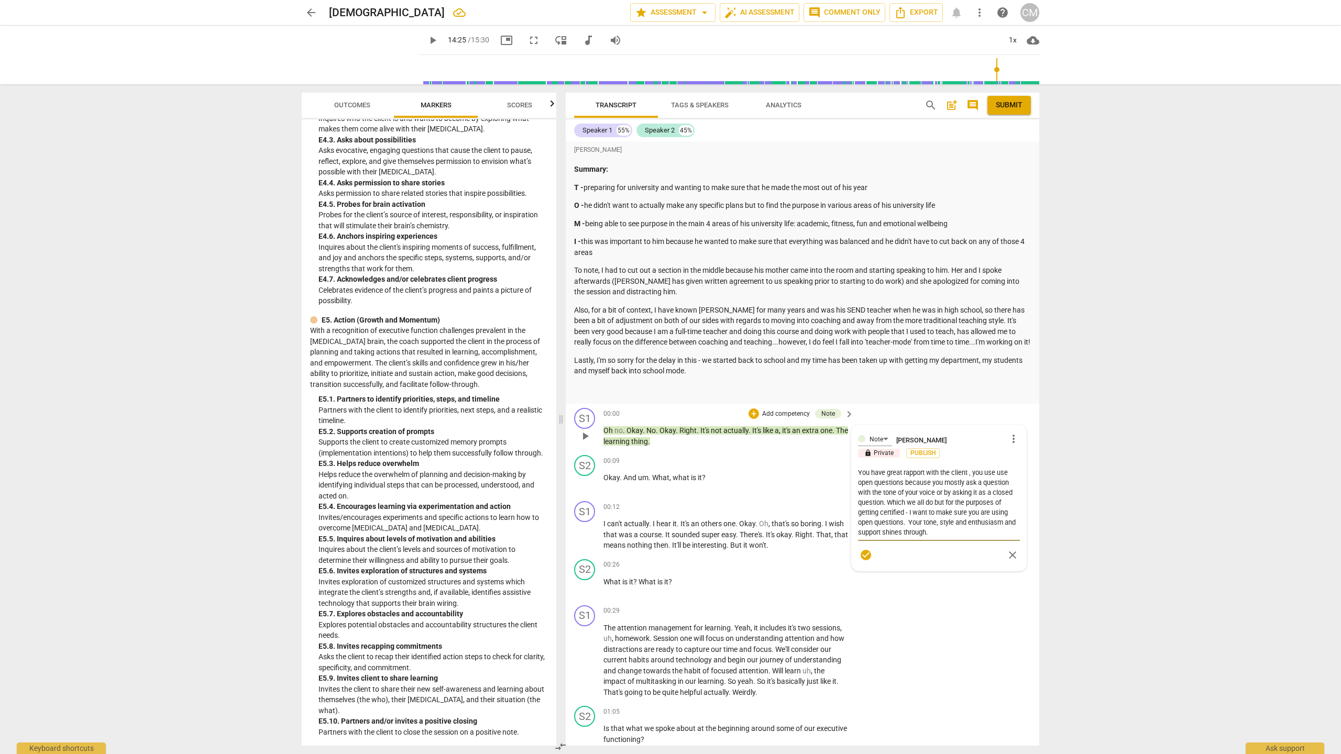
type textarea "You have great rapport with the client , you useuse open questions because you …"
type textarea "You have great rapport with the client , you ususe open questions because you m…"
type textarea "You have great rapport with the client , you [PERSON_NAME] open questions becau…"
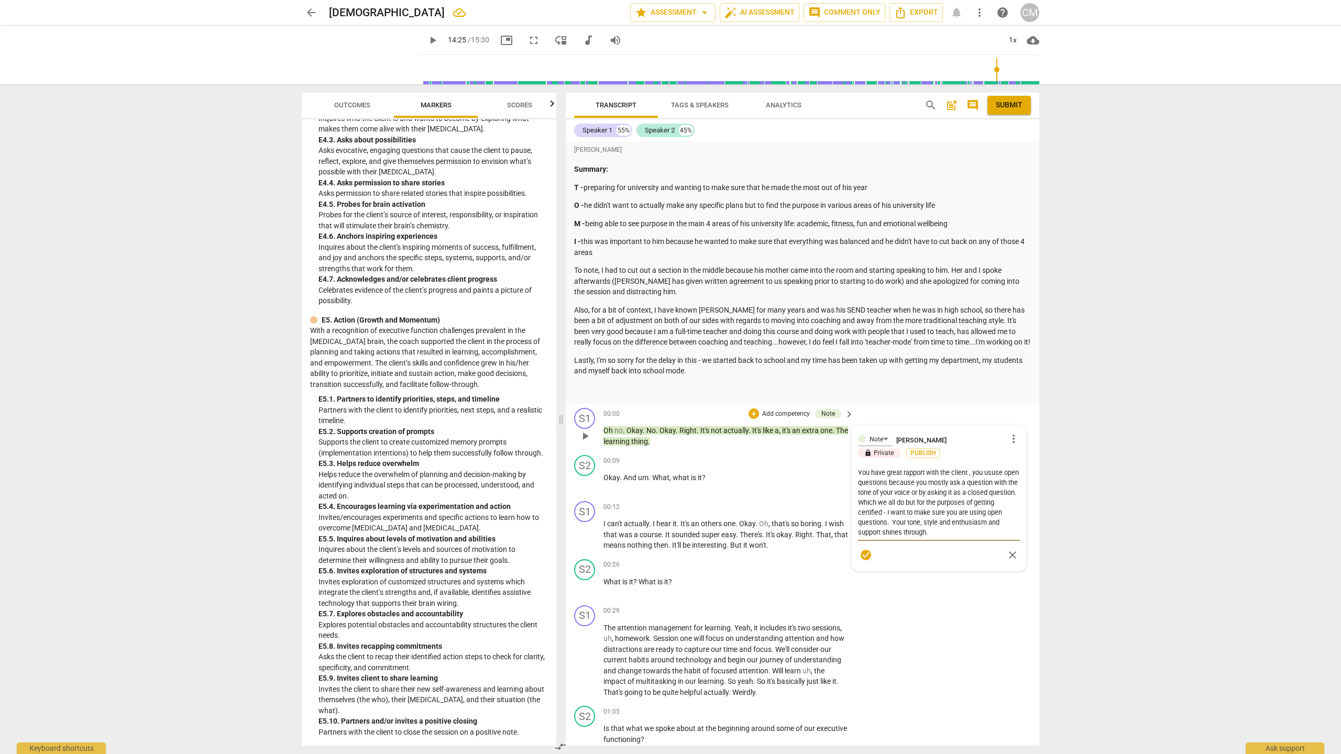
type textarea "You have great rapport with the client , you [PERSON_NAME] open questions becau…"
type textarea "You have great rapport with the client , you use open questions because you mos…"
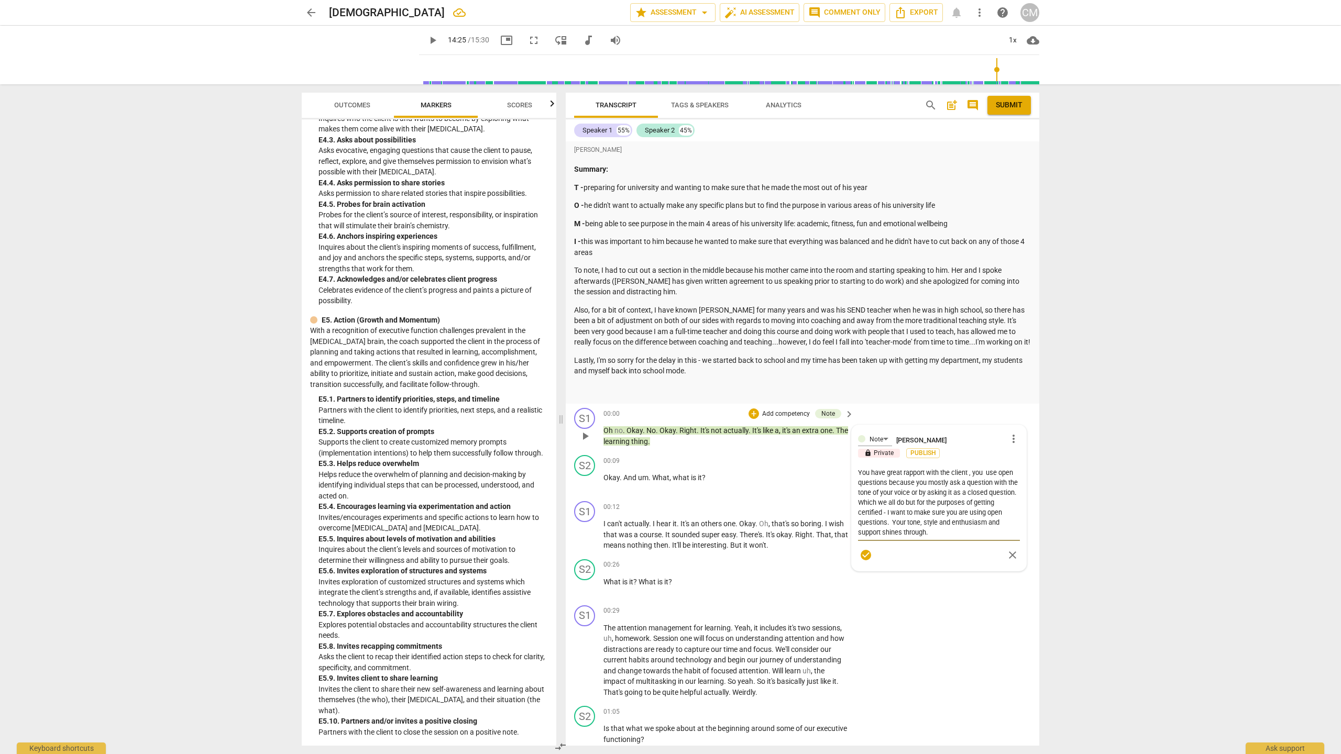
type textarea "You have great rapport with the client , you [PERSON_NAME] open questions becau…"
type textarea "You have great rapport with the client , you buuse open questions because you m…"
type textarea "You have great rapport with the client , you buiuse open questions because you …"
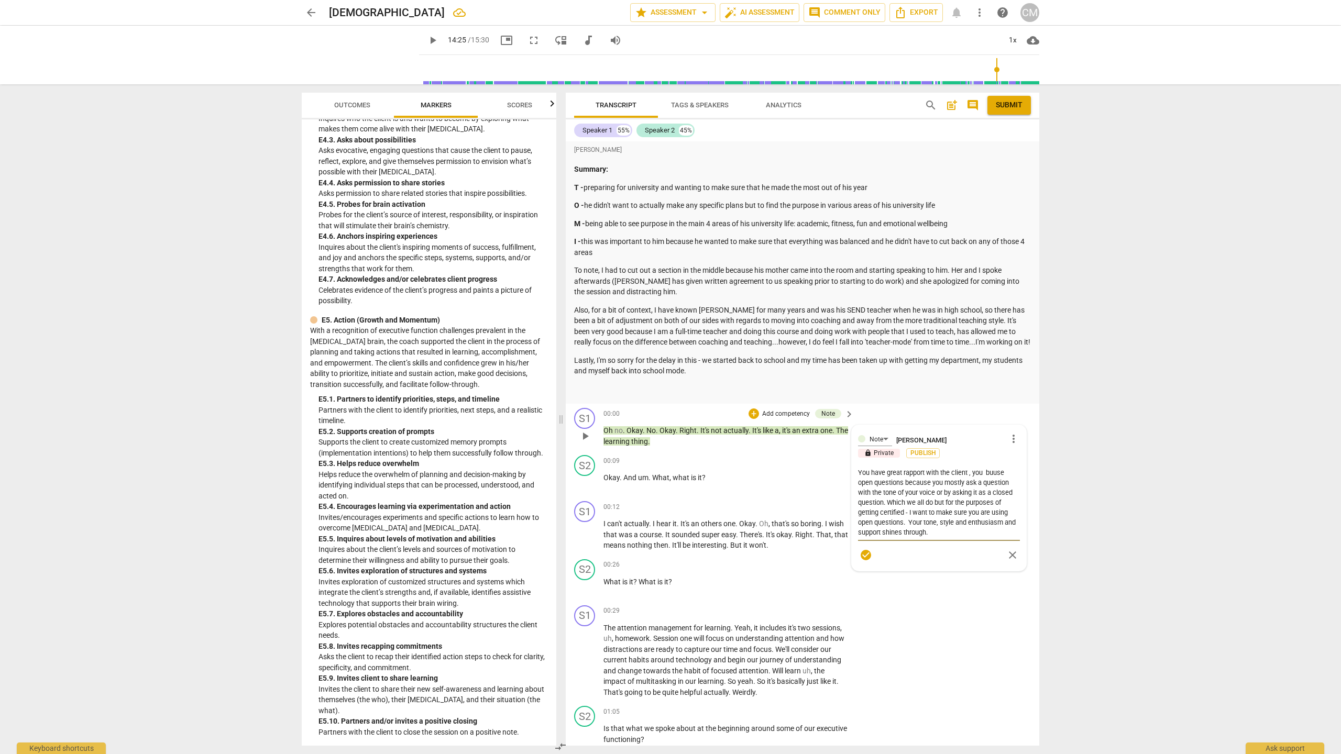
type textarea "You have great rapport with the client , you buiuse open questions because you …"
type textarea "You have great rapport with the client , you builuse open questions because you…"
type textarea "You have great rapport with the client , you builduse open questions because yo…"
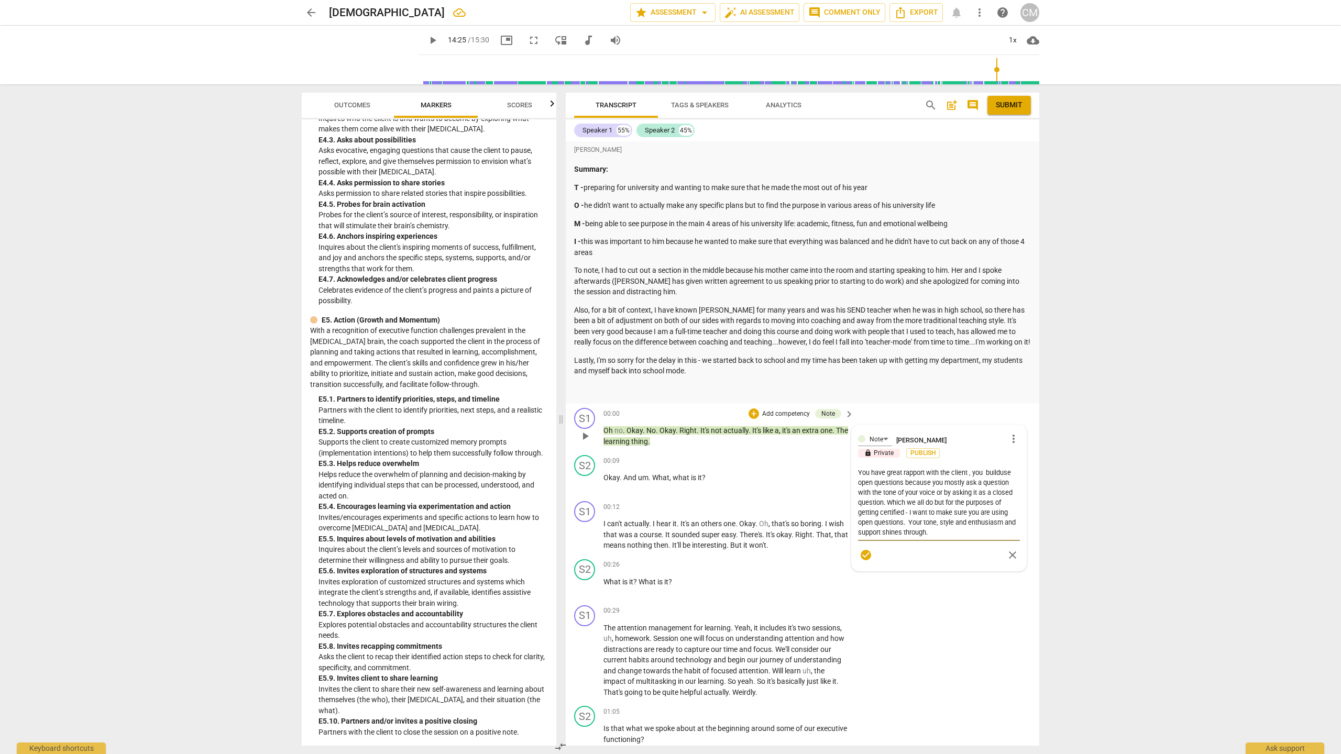
type textarea "You have great rapport with the client , you build use open questions because y…"
type textarea "You have great rapport with the client , you build tuse open questions because …"
type textarea "You have great rapport with the client , you build truse open questions because…"
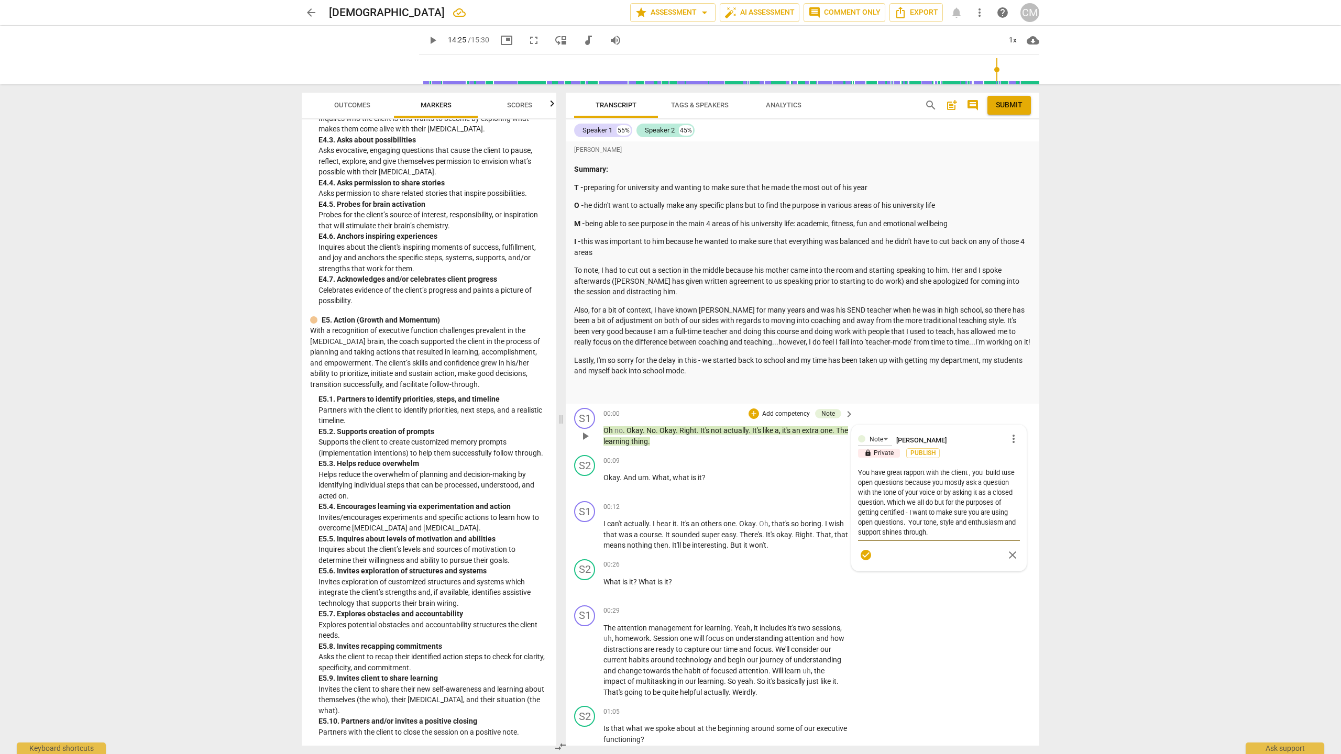
type textarea "You have great rapport with the client , you build truse open questions because…"
type textarea "You have great rapport with the client , you build truuse open questions becaus…"
type textarea "You have great rapport with the client , you build trususe open questions becau…"
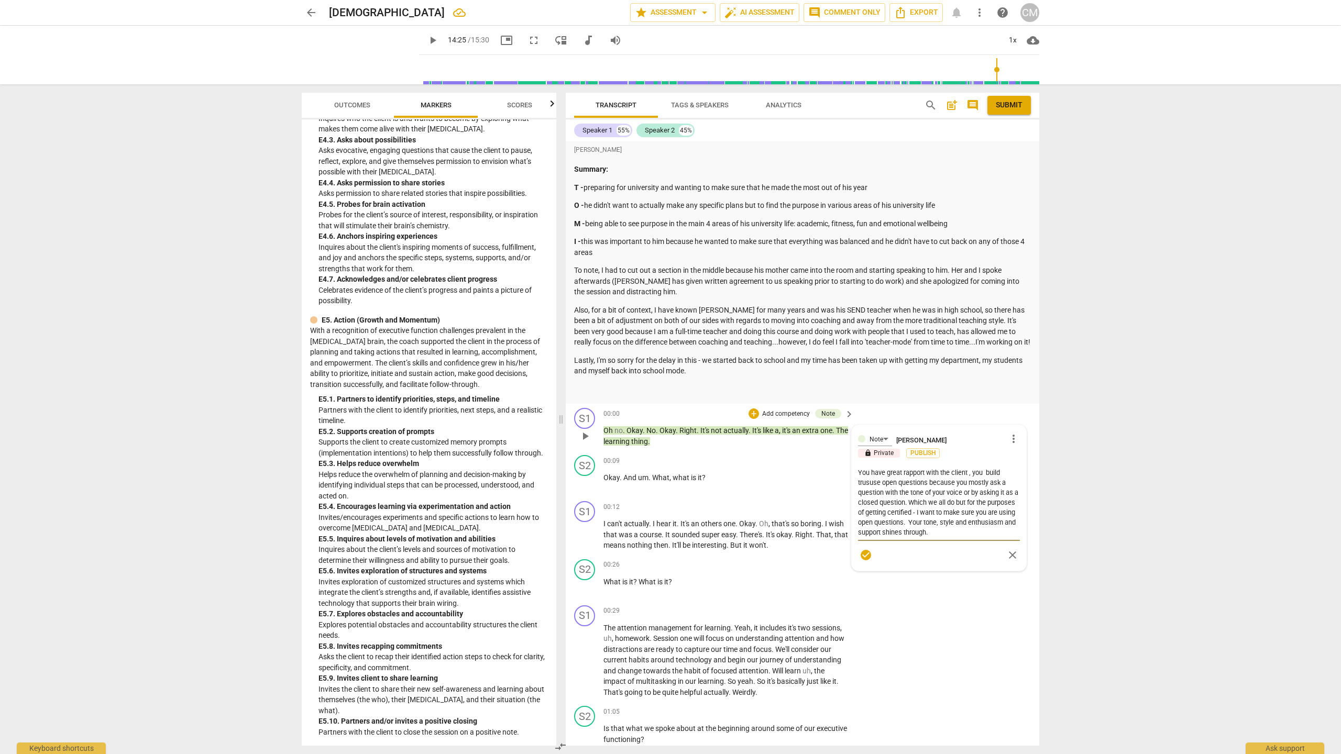
type textarea "You have great rapport with the client , you build trustuse open questions beca…"
type textarea "You have great rapport with the client , you build trust use open questions bec…"
type textarea "You have great rapport with the client , you build trust ause open questions be…"
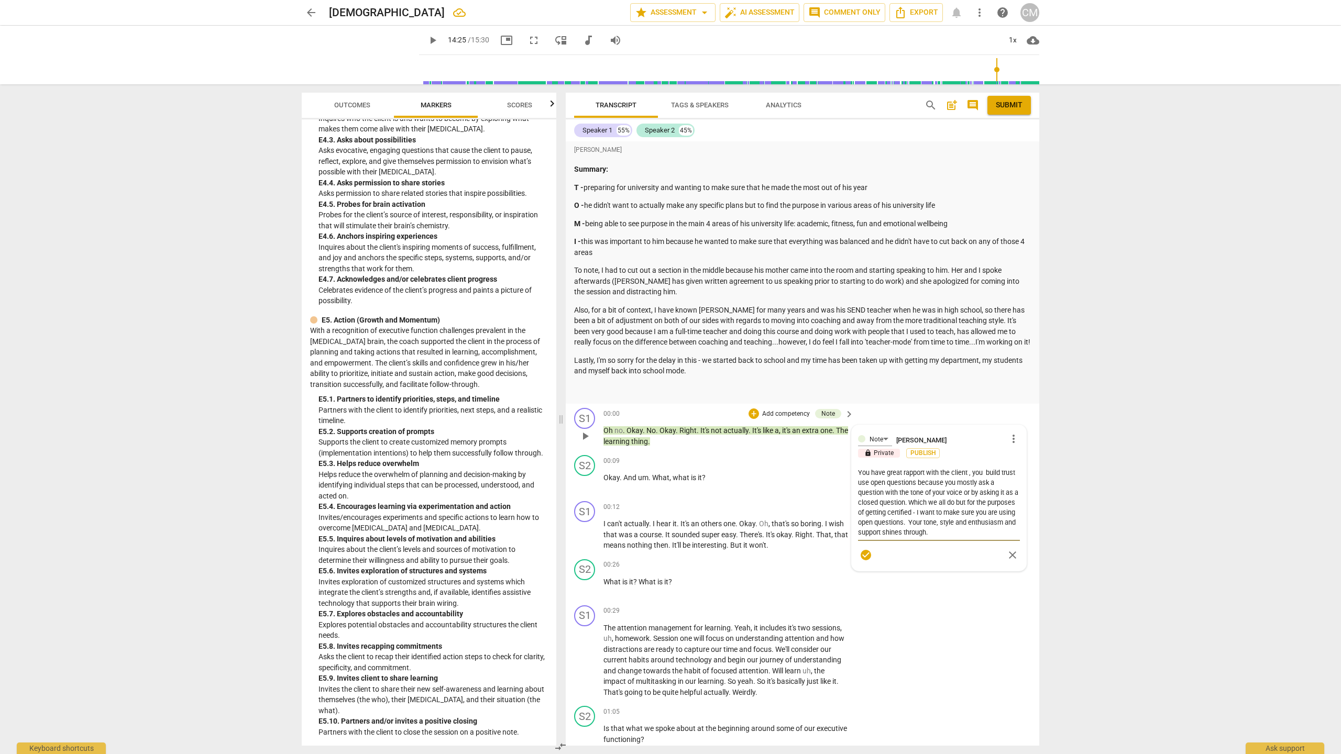
type textarea "You have great rapport with the client , you build trust ause open questions be…"
type textarea "You have great rapport with the client , you build trust anuse open questions b…"
type textarea "You have great rapport with the client , you build trust anduse open questions …"
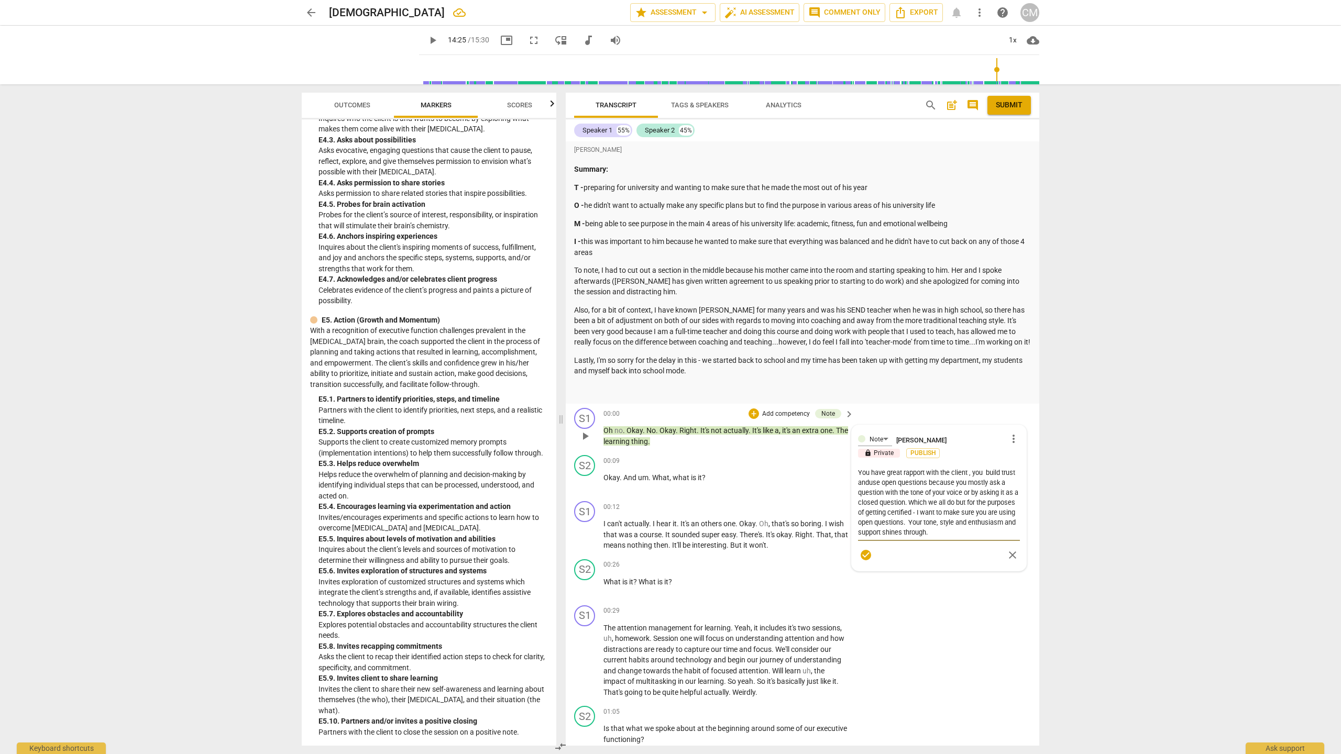
type textarea "You have great rapport with the client , you build trust and use open questions…"
type textarea "You have great rapport with the client , you build trust and yuse open question…"
type textarea "You have great rapport with the client , you build trust and [PERSON_NAME] open…"
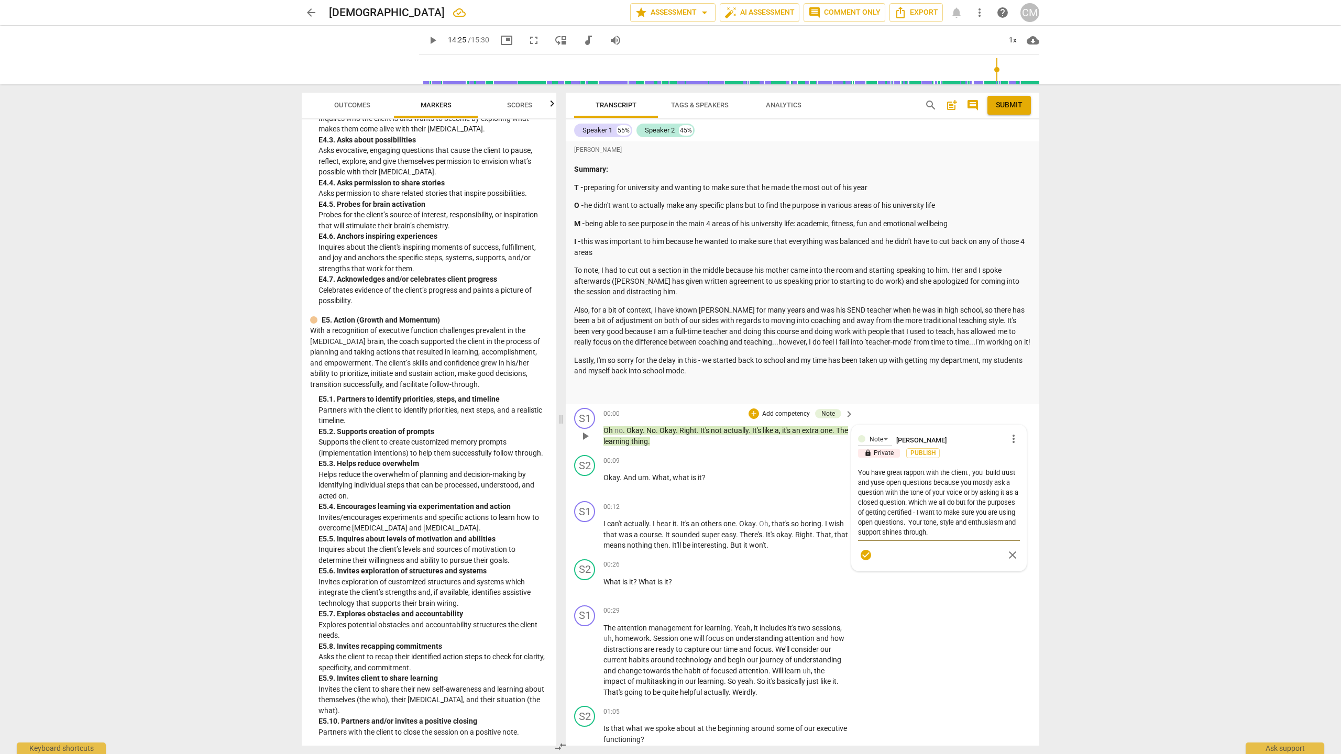
type textarea "You have great rapport with the client , you build trust and [PERSON_NAME] open…"
type textarea "You have great rapport with the client , you build trust and youuse open questi…"
type textarea "You have great rapport with the client , you build trust and you use open quest…"
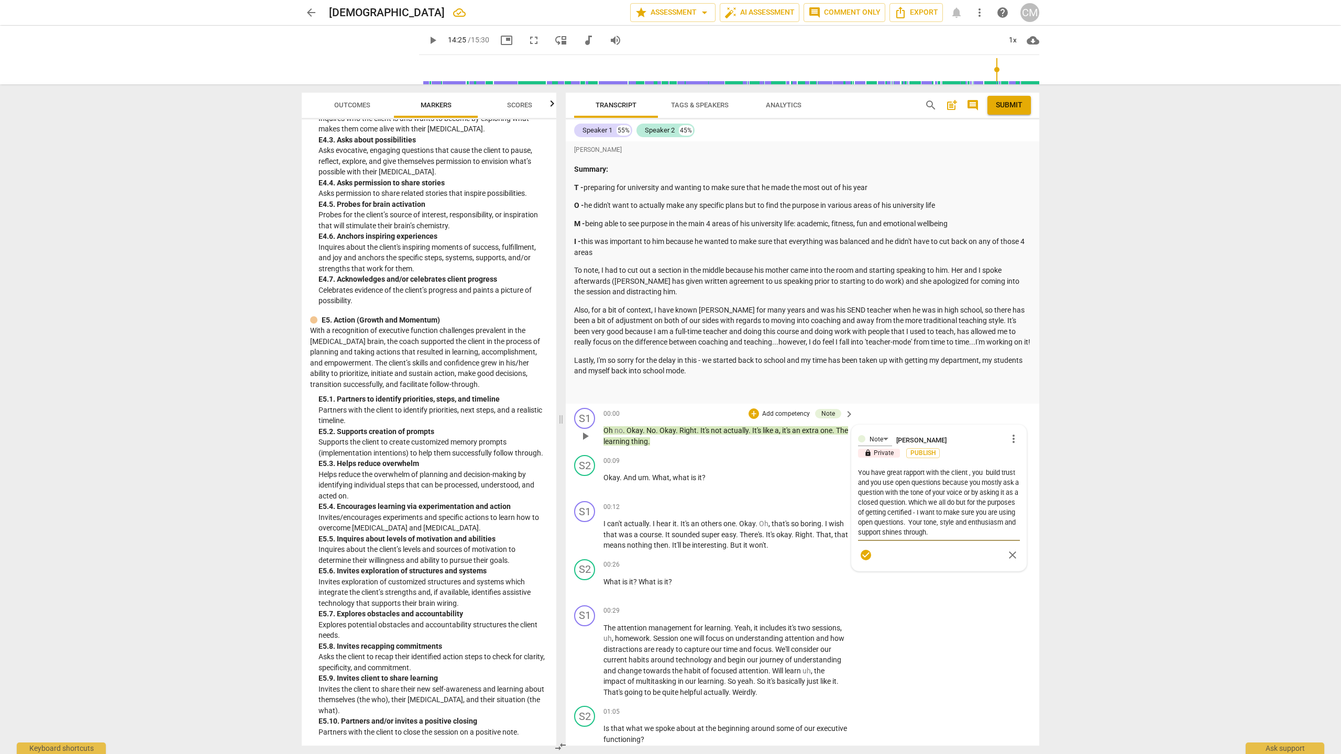
type textarea "You have great rapport with the client , you build trust and you ause open ques…"
type textarea "You have great rapport with the client , you build trust and you aruse open que…"
type textarea "You have great rapport with the client , you build trust and you areuse open qu…"
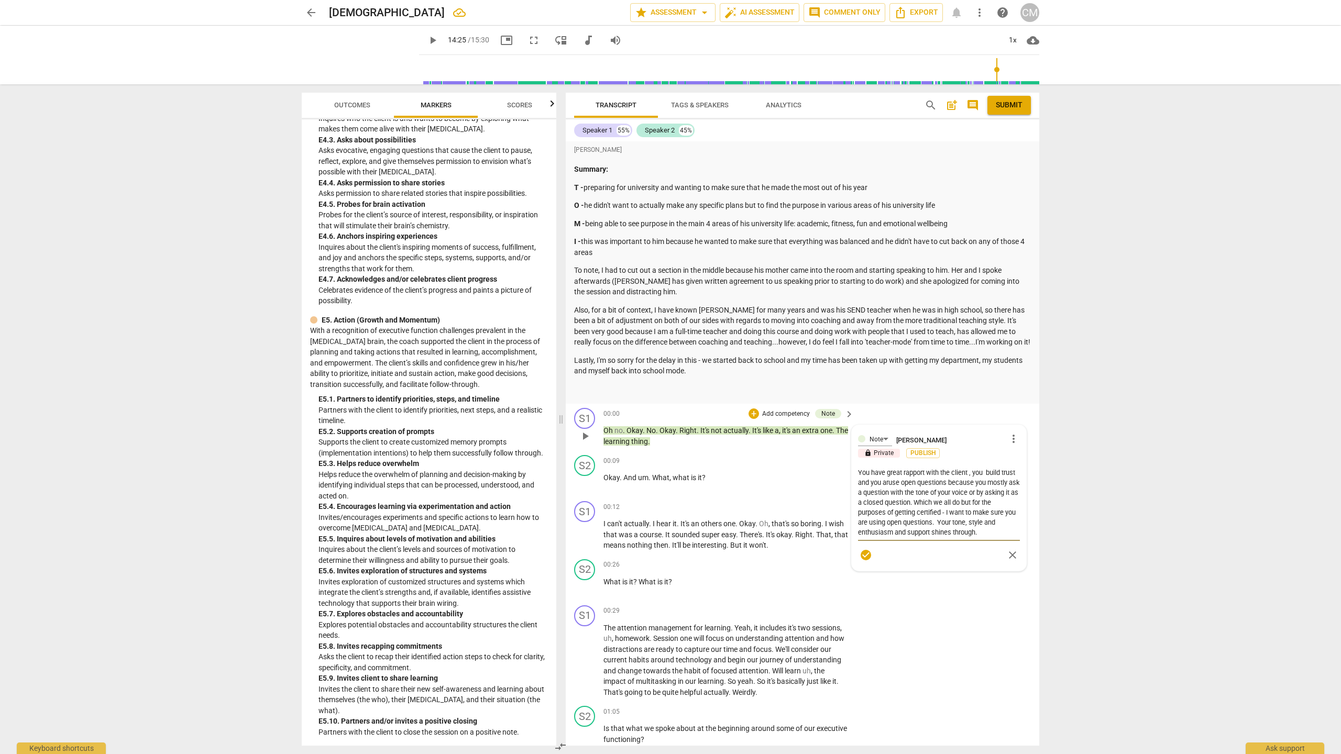
type textarea "You have great rapport with the client , you build trust and you areuse open qu…"
type textarea "You have great rapport with the client , you build trust and you are use open q…"
type textarea "You have great rapport with the client , you build trust and you are vuse open …"
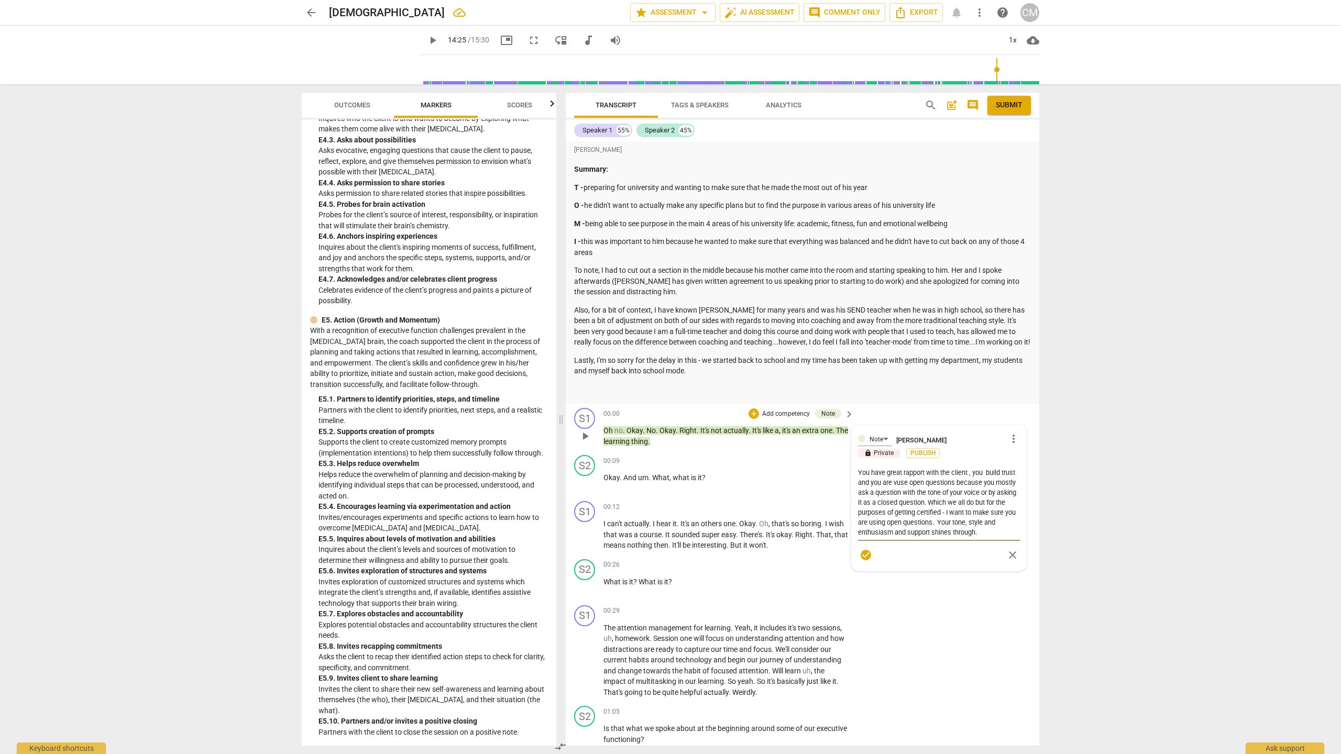
type textarea "You have great rapport with the client , you build trust and you are veuse open…"
type textarea "You have great rapport with the client , you build trust and you are veruse ope…"
click at [663, 413] on textarea "You have great rapport with the client , you build trust and you are very prese…" at bounding box center [939, 508] width 162 height 80
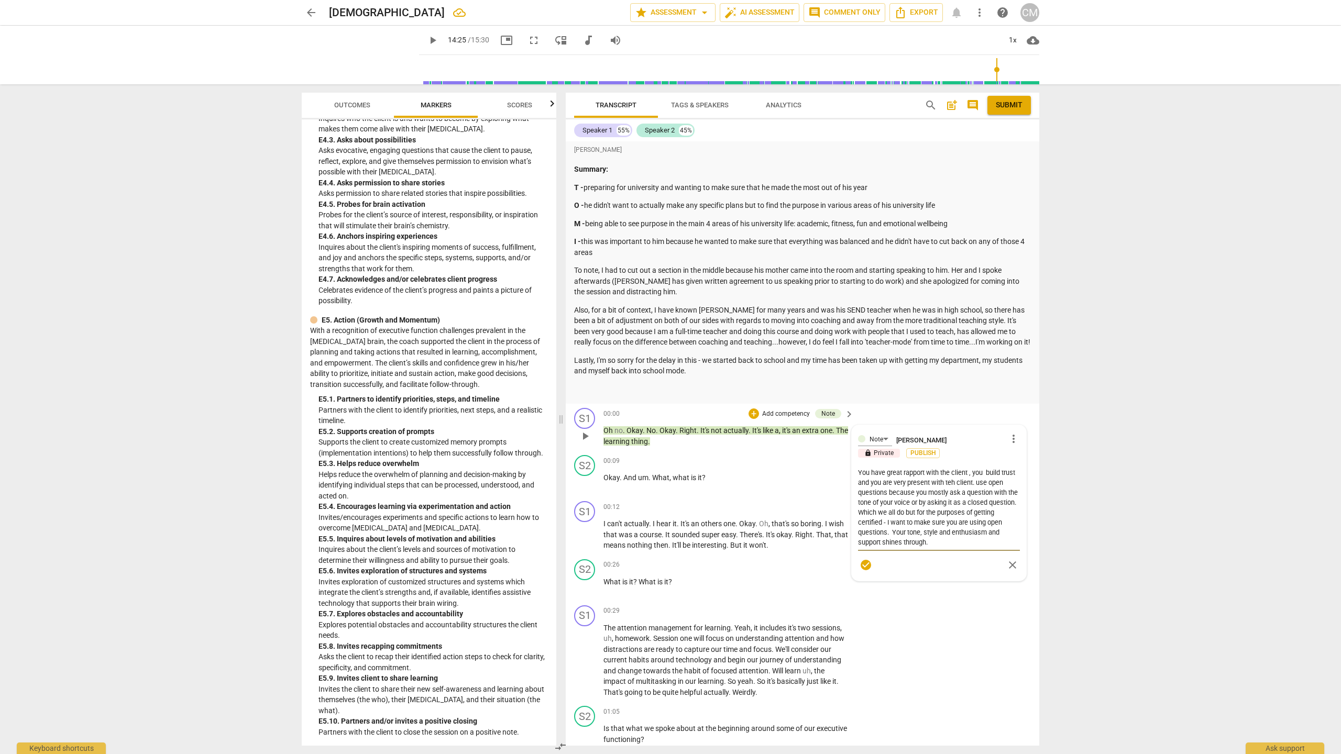
click at [663, 413] on textarea "You have great rapport with the client , you build trust and you are very prese…" at bounding box center [939, 508] width 162 height 80
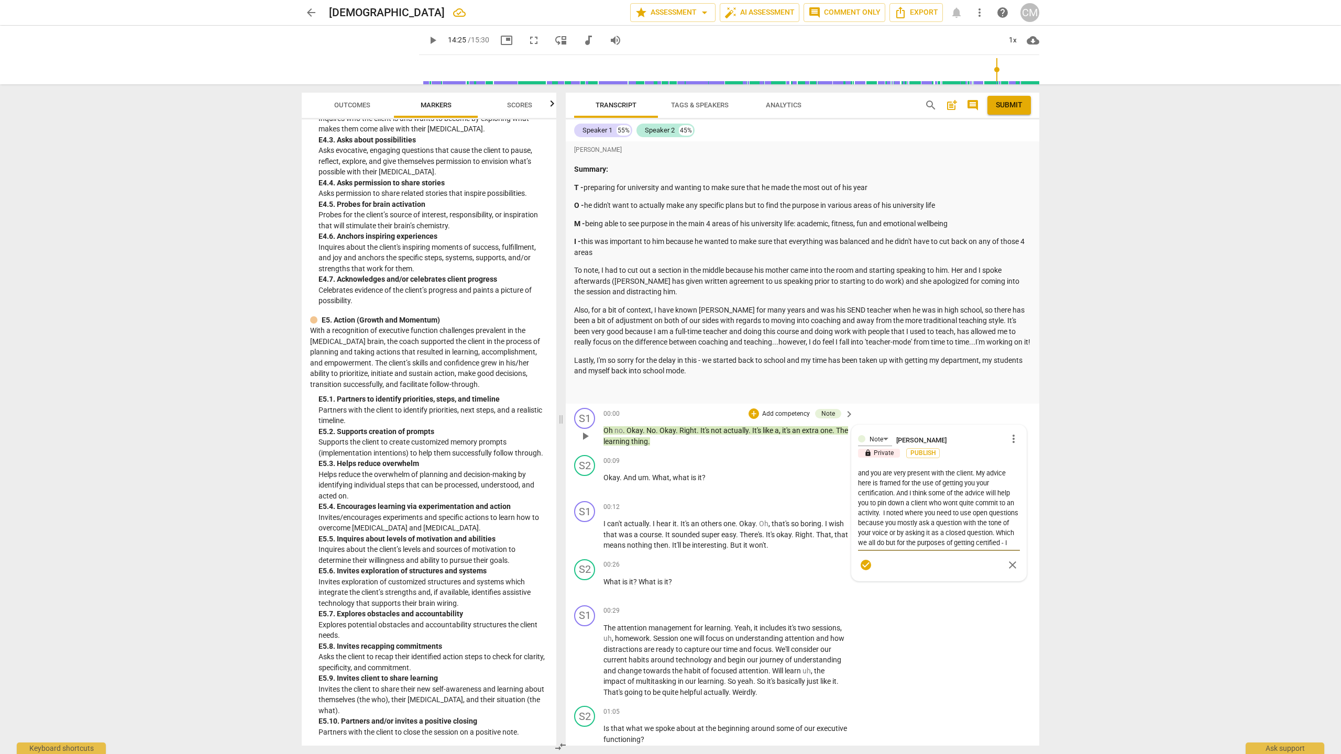
scroll to position [40, 0]
click at [663, 413] on textarea "You have great rapport with the client , you build trust and you are very prese…" at bounding box center [939, 508] width 162 height 80
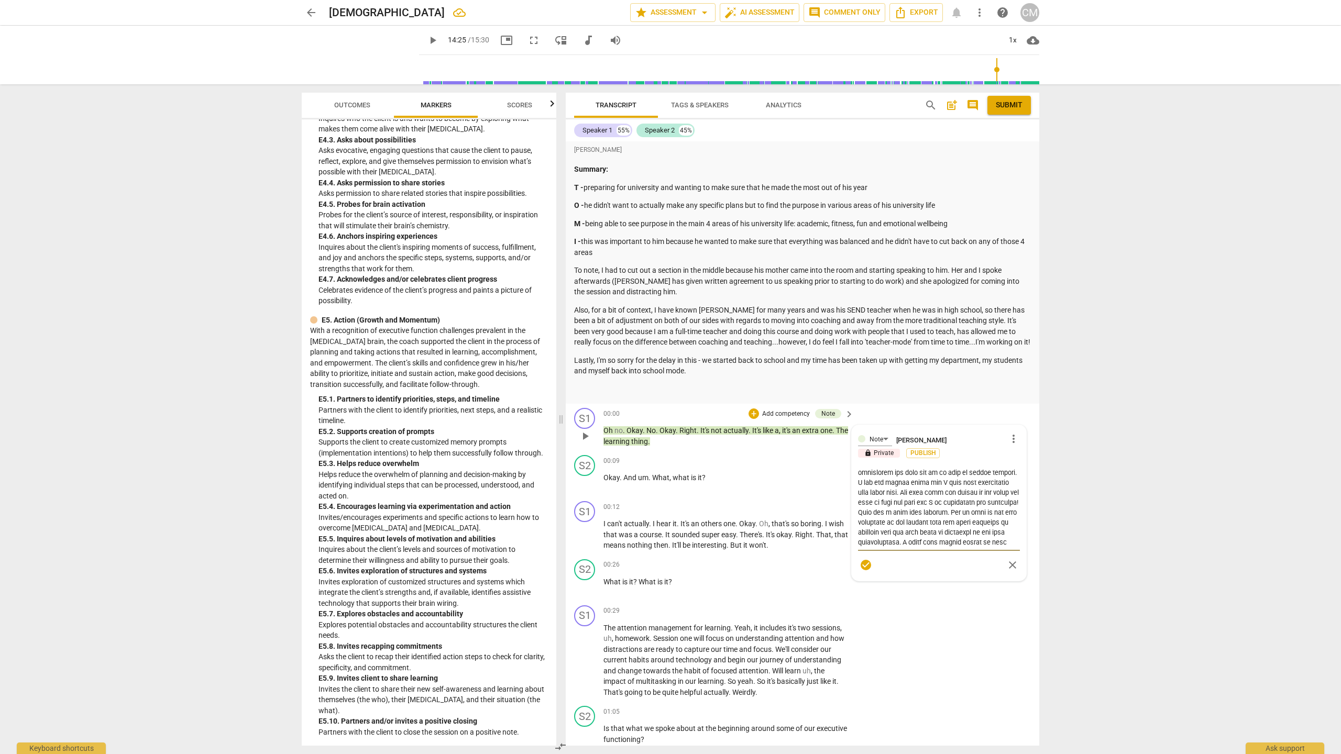
scroll to position [179, 0]
click at [663, 413] on textarea at bounding box center [939, 508] width 162 height 80
click at [663, 413] on div "S1 play_arrow pause 00:29 + Add competency keyboard_arrow_right The attention m…" at bounding box center [802, 651] width 473 height 101
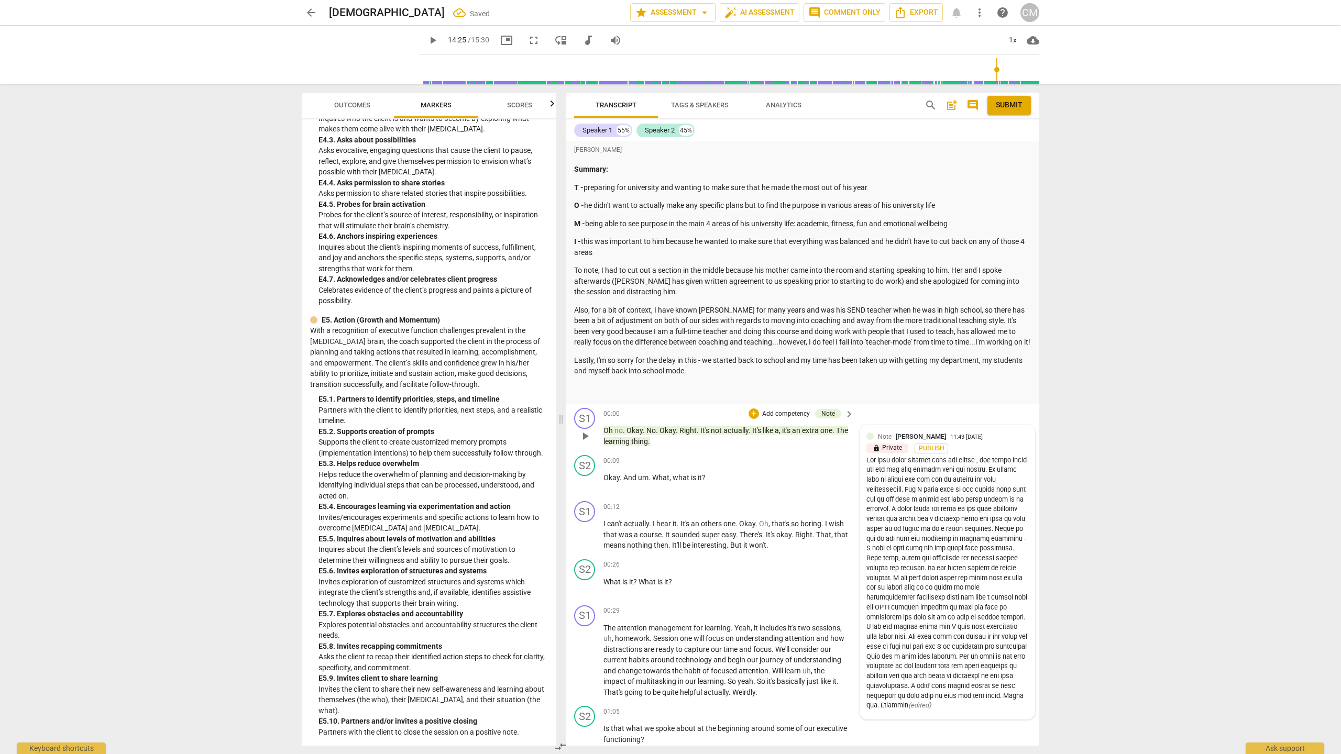
click at [663, 413] on div "11:43 [DATE]" at bounding box center [966, 437] width 32 height 7
click at [663, 404] on div "[PERSON_NAME] Summary: T - preparing for university and wanting to make sure th…" at bounding box center [802, 272] width 473 height 262
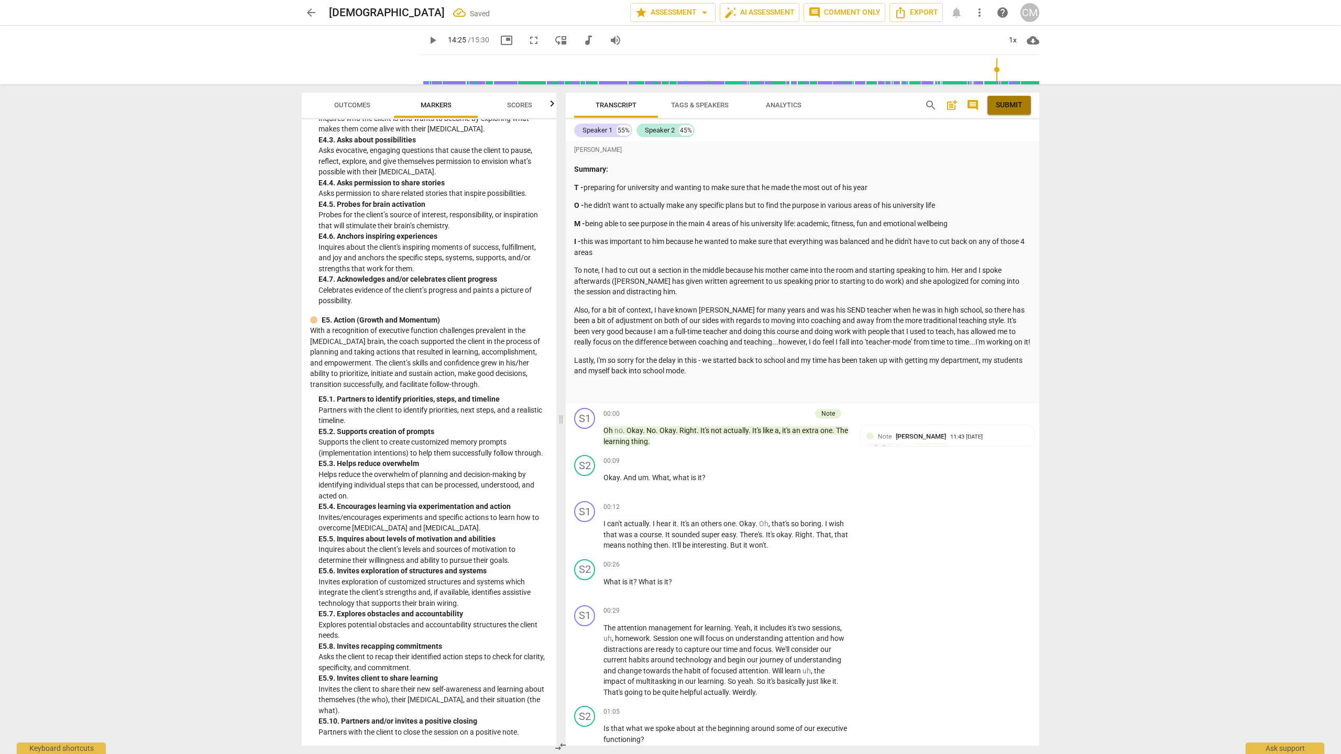
click at [663, 106] on span "Submit" at bounding box center [1008, 105] width 27 height 10
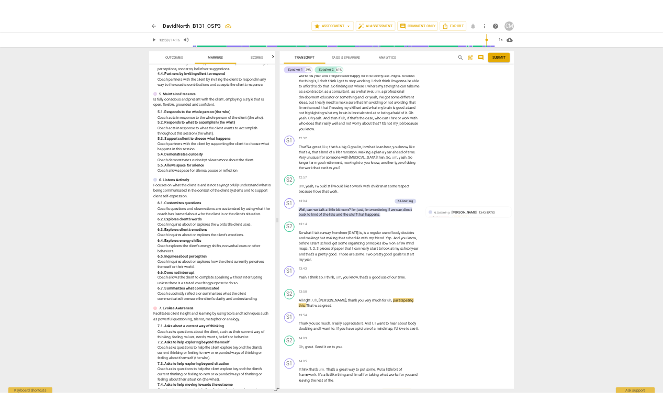
scroll to position [3415, 0]
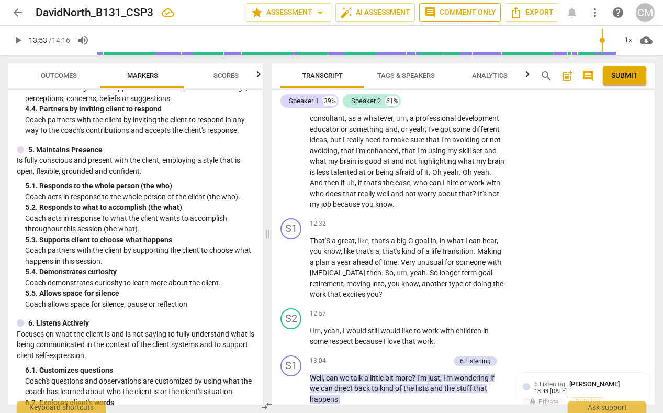
type input "833"
